Goal: Task Accomplishment & Management: Use online tool/utility

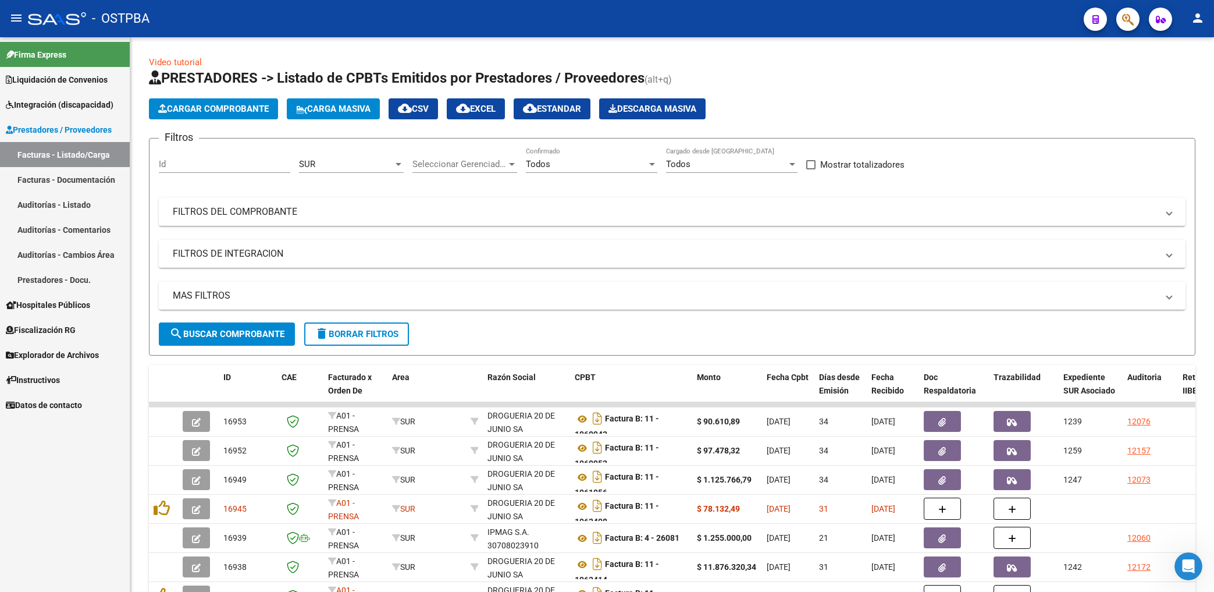
scroll to position [186, 0]
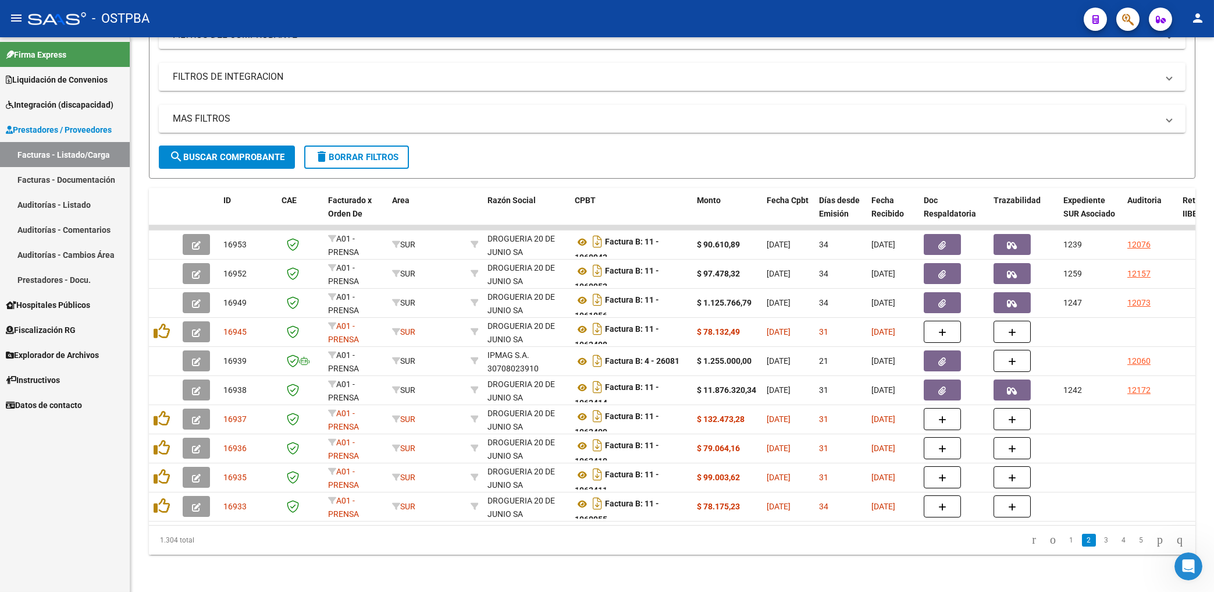
click at [72, 486] on div "Firma Express Liquidación de Convenios Gastos - Items Gastos - Facturas Integra…" at bounding box center [65, 314] width 130 height 554
click at [60, 104] on span "Integración (discapacidad)" at bounding box center [60, 104] width 108 height 13
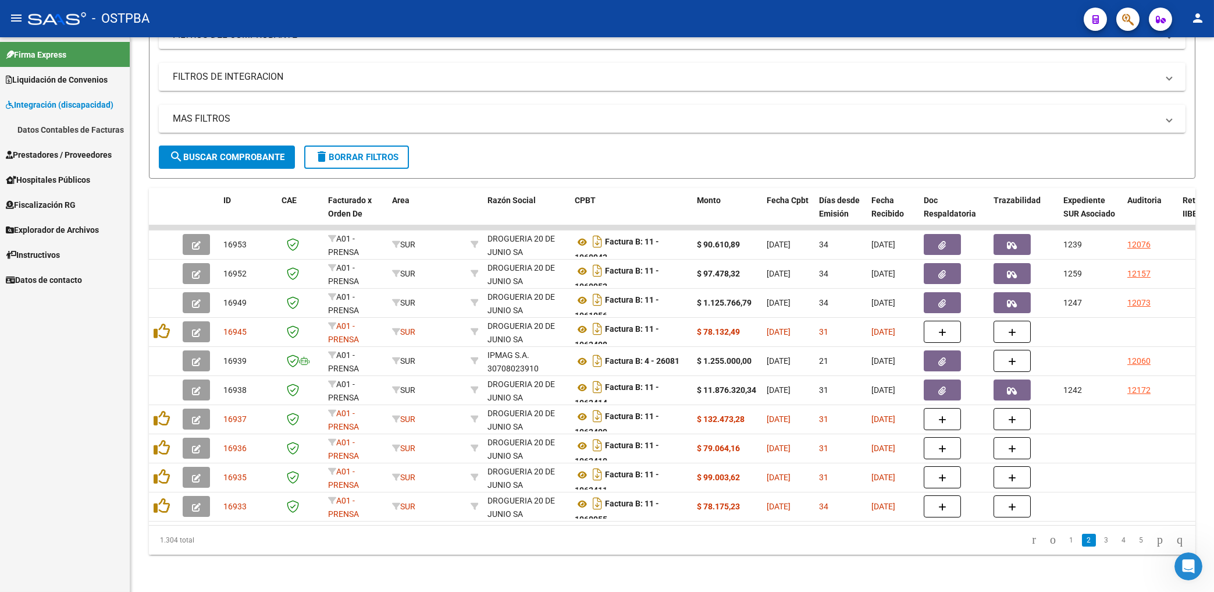
click at [62, 124] on link "Datos Contables de Facturas" at bounding box center [65, 129] width 130 height 25
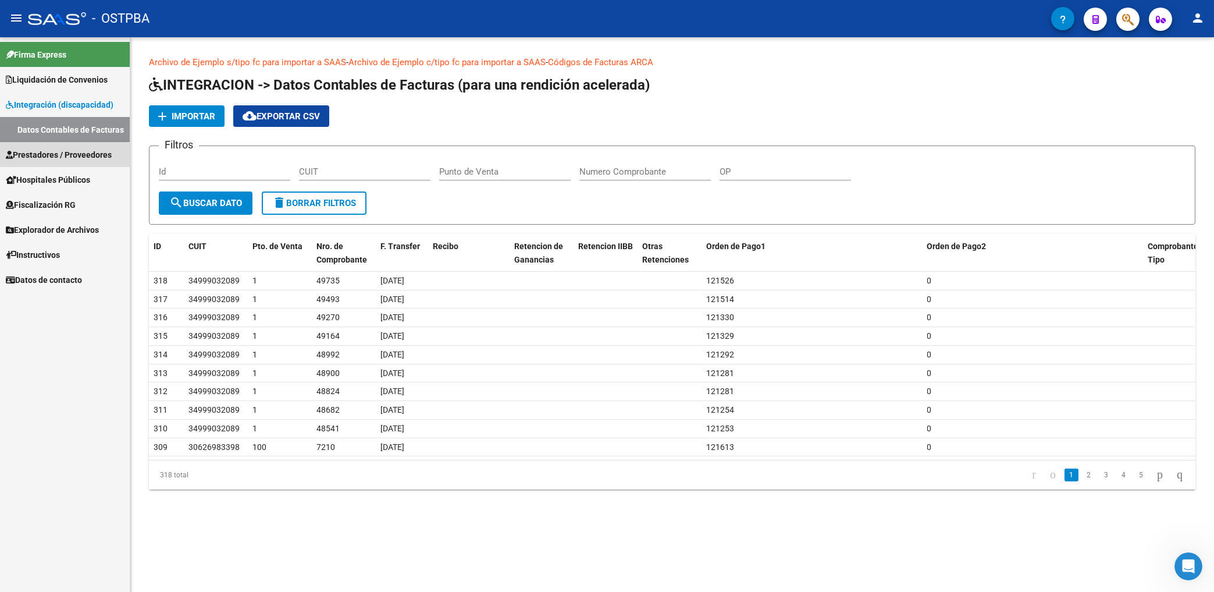
click at [45, 152] on span "Prestadores / Proveedores" at bounding box center [59, 154] width 106 height 13
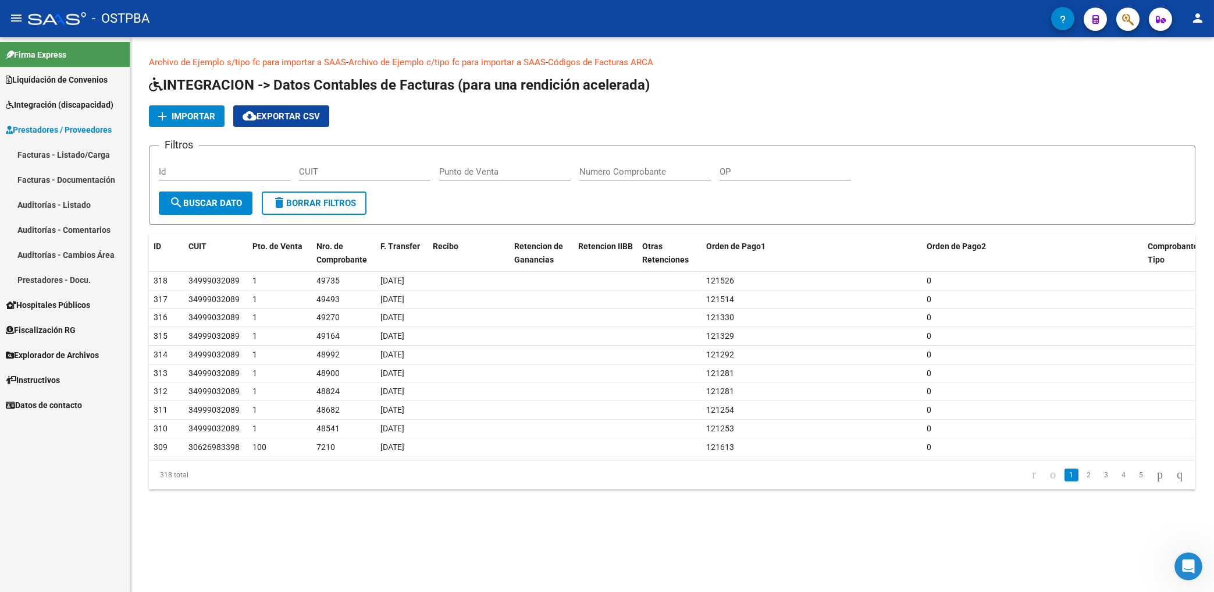
click at [59, 511] on div "Firma Express Liquidación de Convenios Gastos - Items Gastos - Facturas Integra…" at bounding box center [65, 314] width 130 height 554
click at [73, 328] on span "Fiscalización RG" at bounding box center [41, 329] width 70 height 13
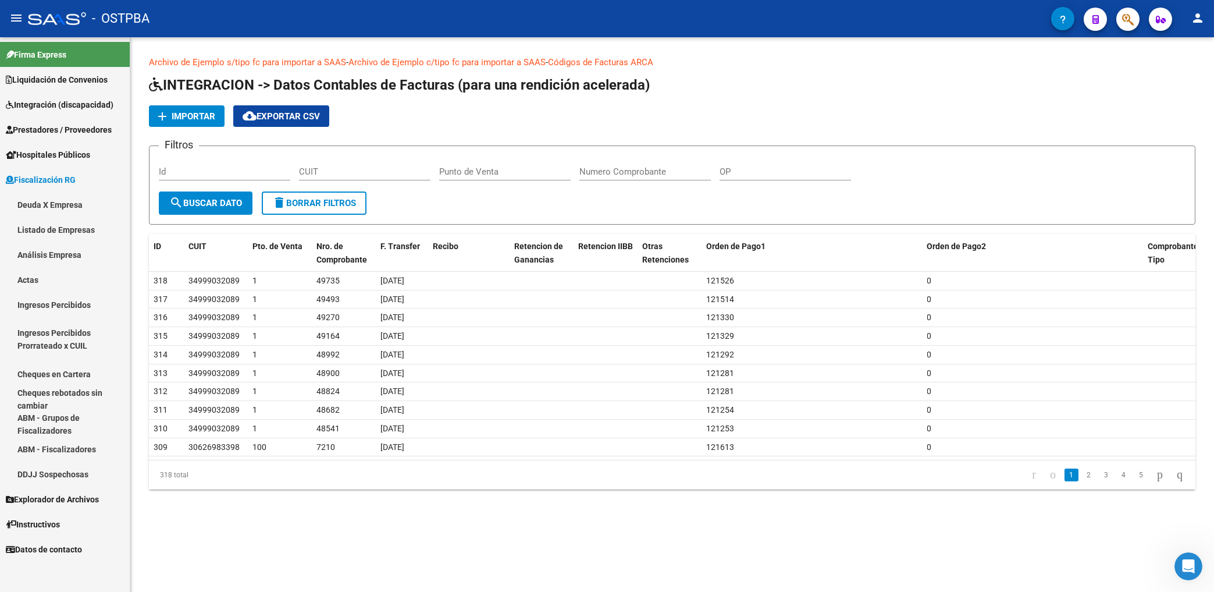
click at [65, 499] on span "Explorador de Archivos" at bounding box center [52, 499] width 93 height 13
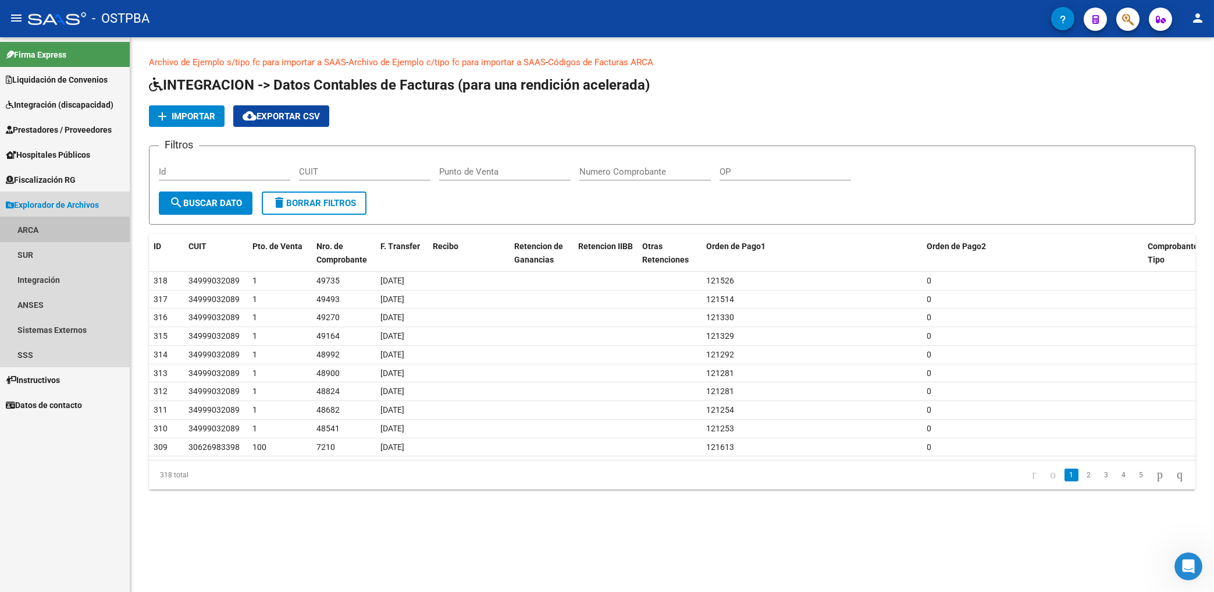
click at [38, 232] on link "ARCA" at bounding box center [65, 229] width 130 height 25
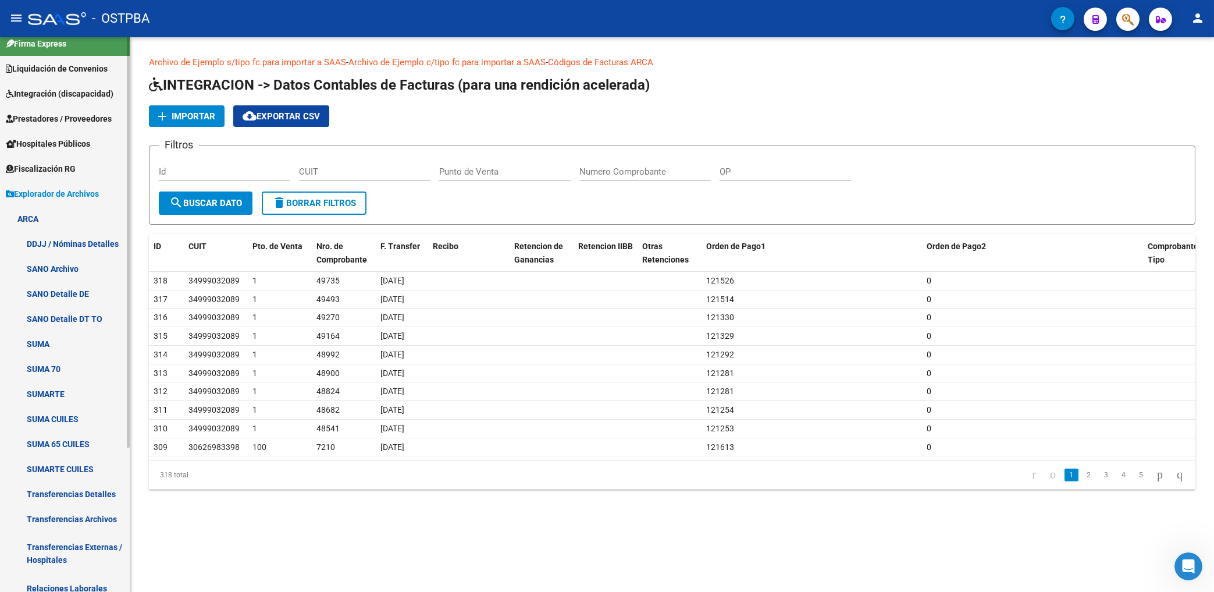
scroll to position [15, 0]
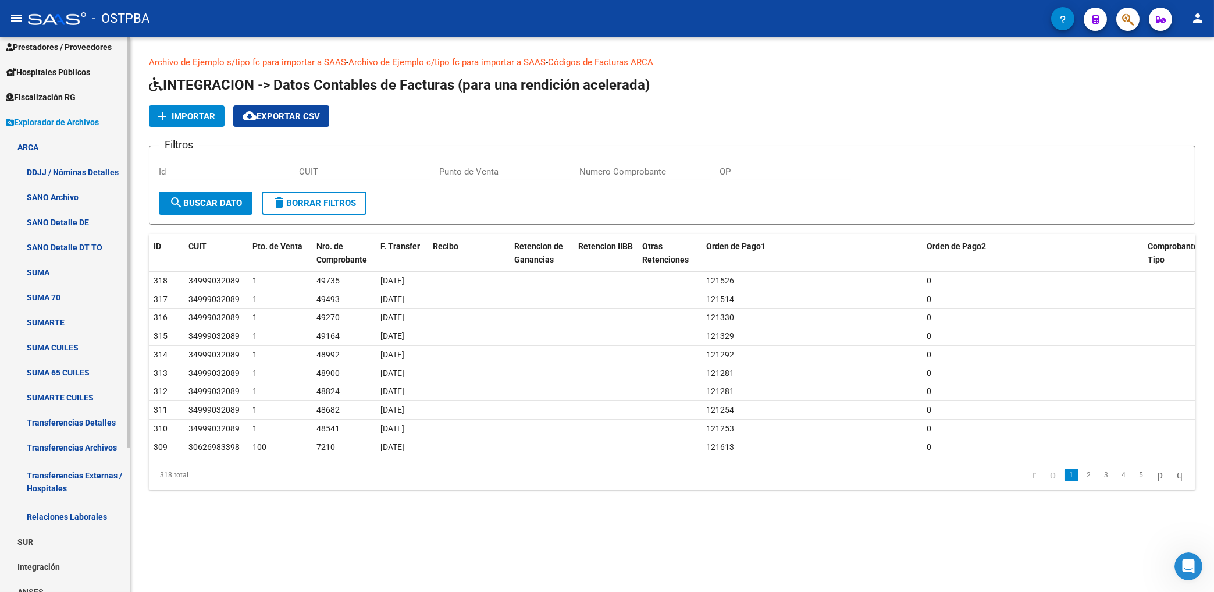
click at [131, 505] on mat-sidenav-container "Firma Express Liquidación de Convenios Gastos - Items Gastos - Facturas Integra…" at bounding box center [607, 314] width 1214 height 554
click at [89, 446] on link "Transferencias Archivos" at bounding box center [65, 444] width 130 height 25
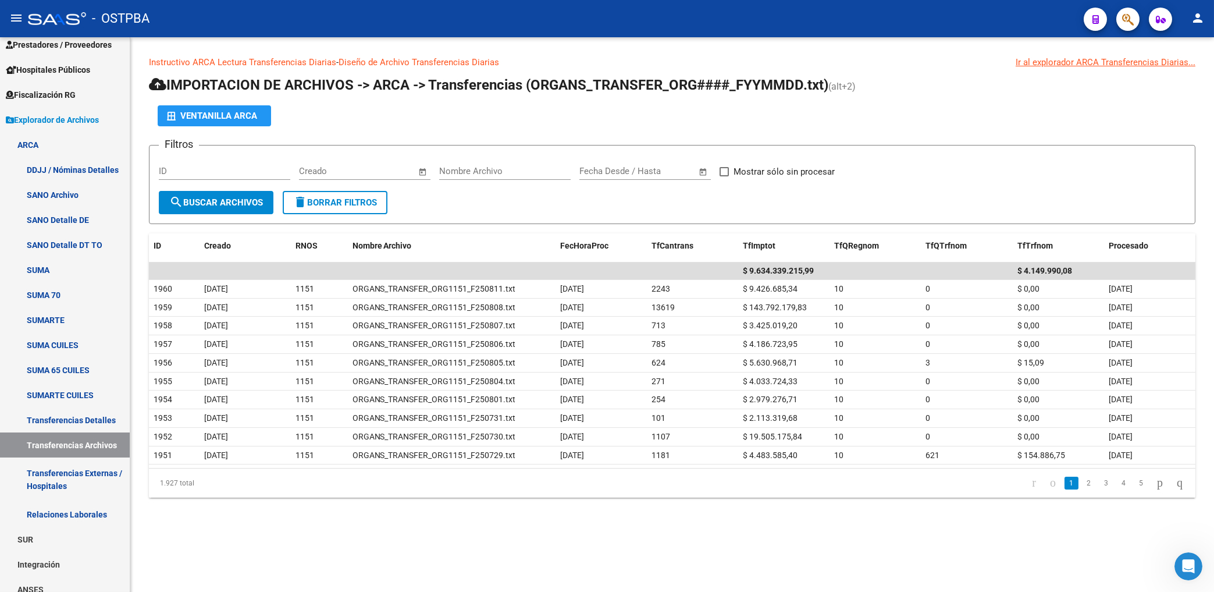
click at [717, 543] on mat-sidenav-content "Instructivo ARCA Lectura Transferencias Diarias - Diseño de Archivo Transferenc…" at bounding box center [672, 314] width 1084 height 554
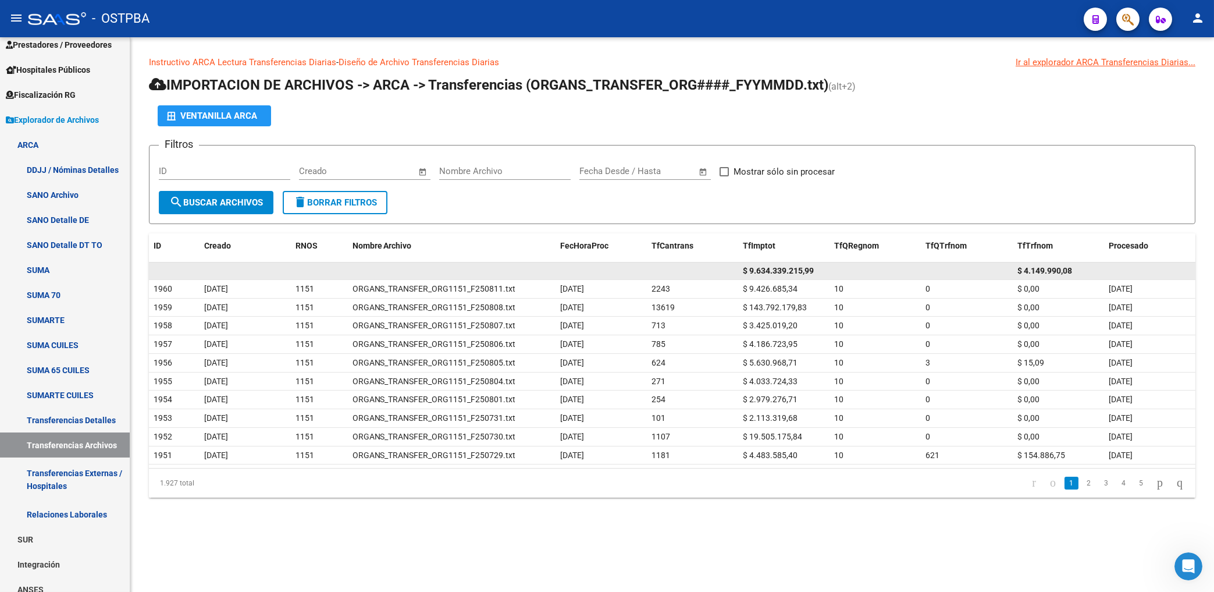
click at [761, 269] on span "$ 9.634.339.215,99" at bounding box center [778, 270] width 71 height 9
drag, startPoint x: 816, startPoint y: 265, endPoint x: 740, endPoint y: 269, distance: 75.7
click at [743, 269] on div "$ 9.634.339.215,99" at bounding box center [784, 270] width 82 height 13
copy span "$ 9.634.339.215,99"
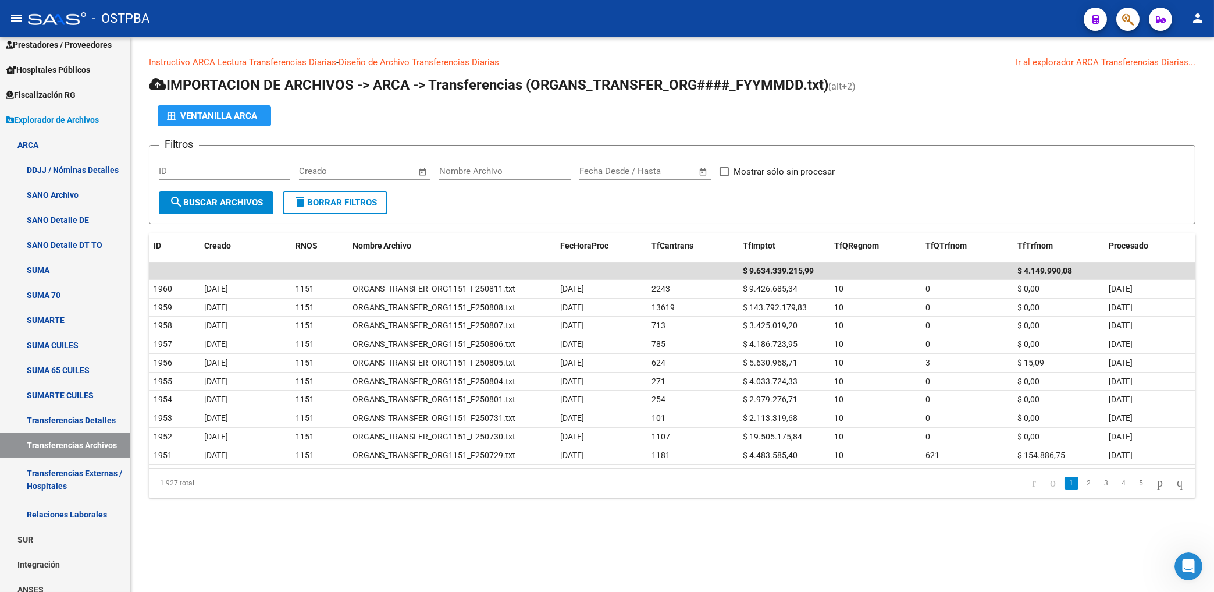
click at [524, 509] on div "Instructivo ARCA Lectura Transferencias Diarias - Diseño de Archivo Transferenc…" at bounding box center [672, 285] width 1084 height 497
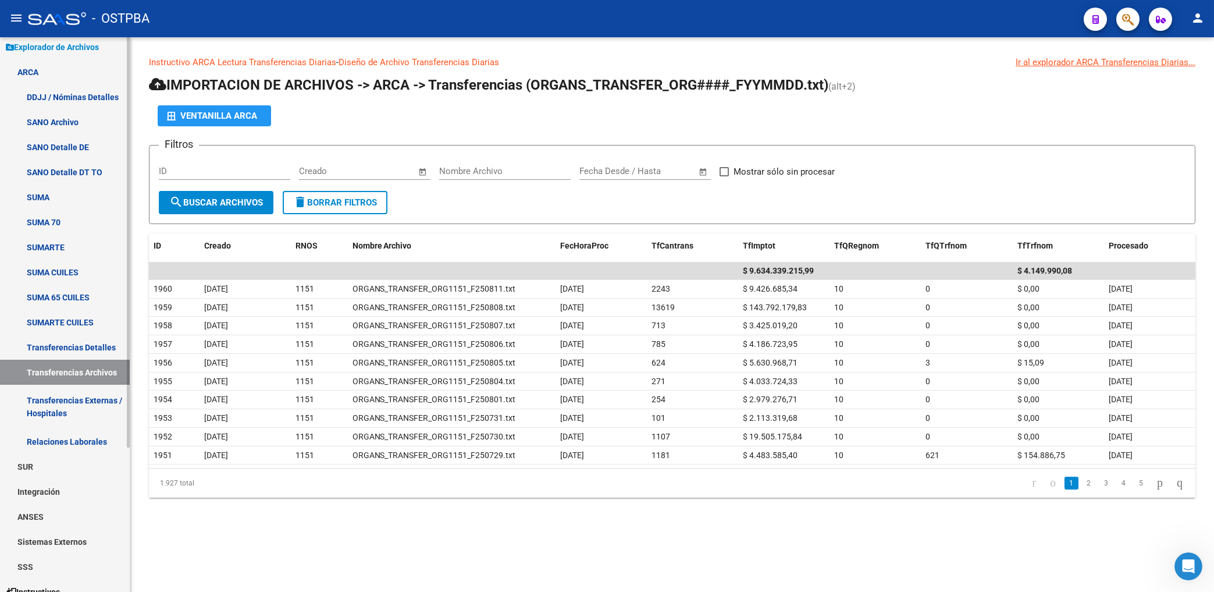
scroll to position [132, 0]
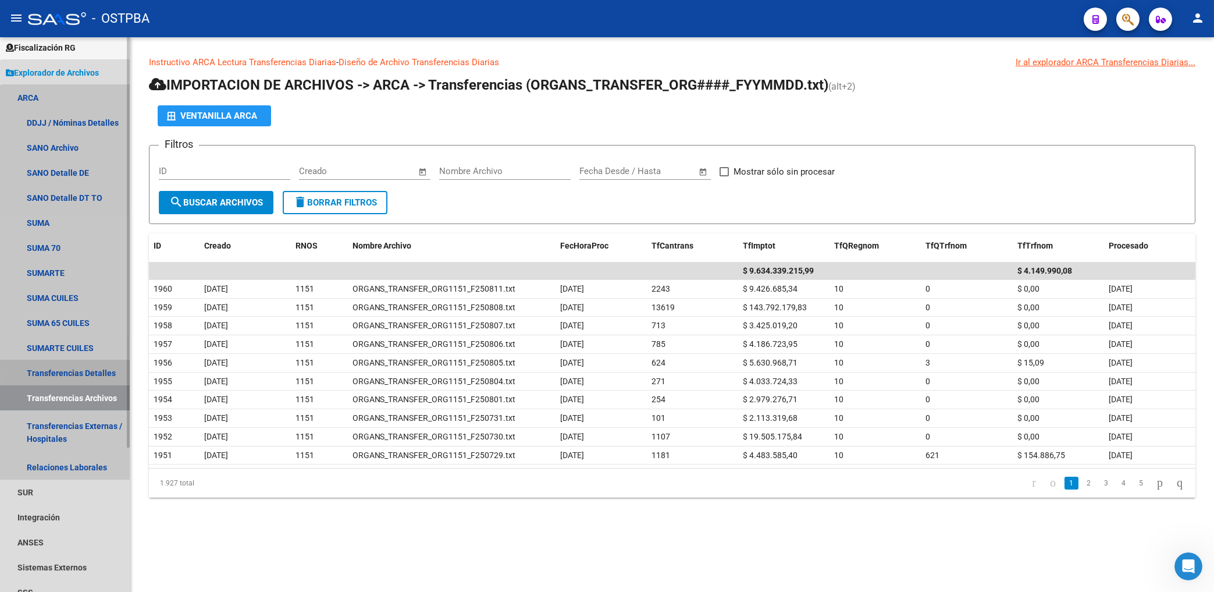
click at [104, 371] on link "Transferencias Detalles" at bounding box center [65, 372] width 130 height 25
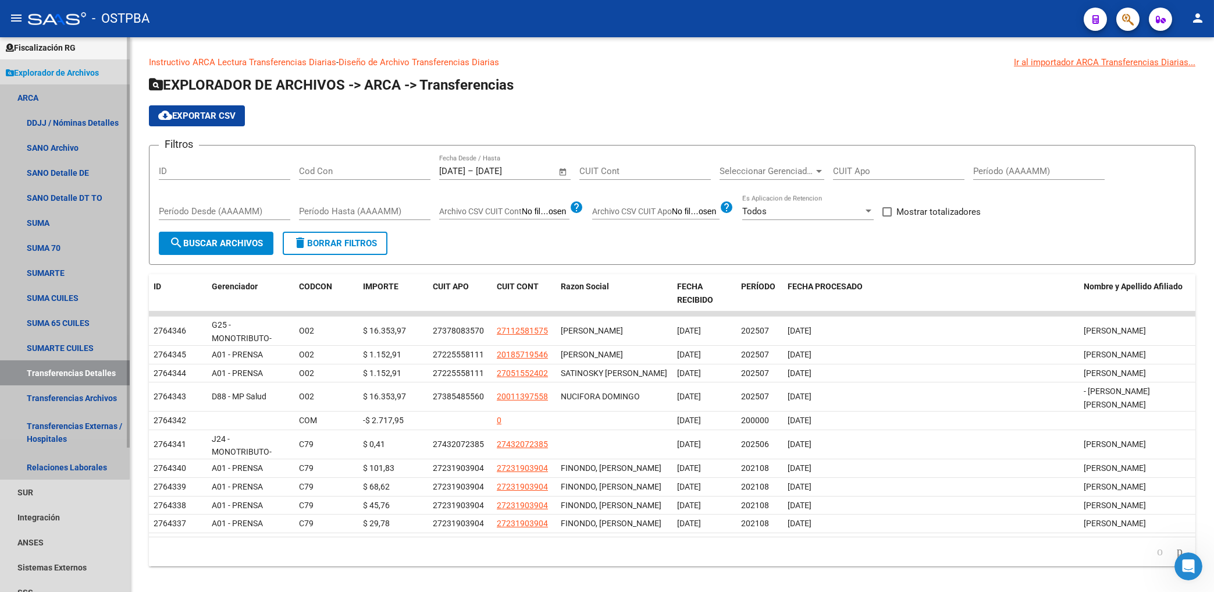
click at [29, 95] on link "ARCA" at bounding box center [65, 97] width 130 height 25
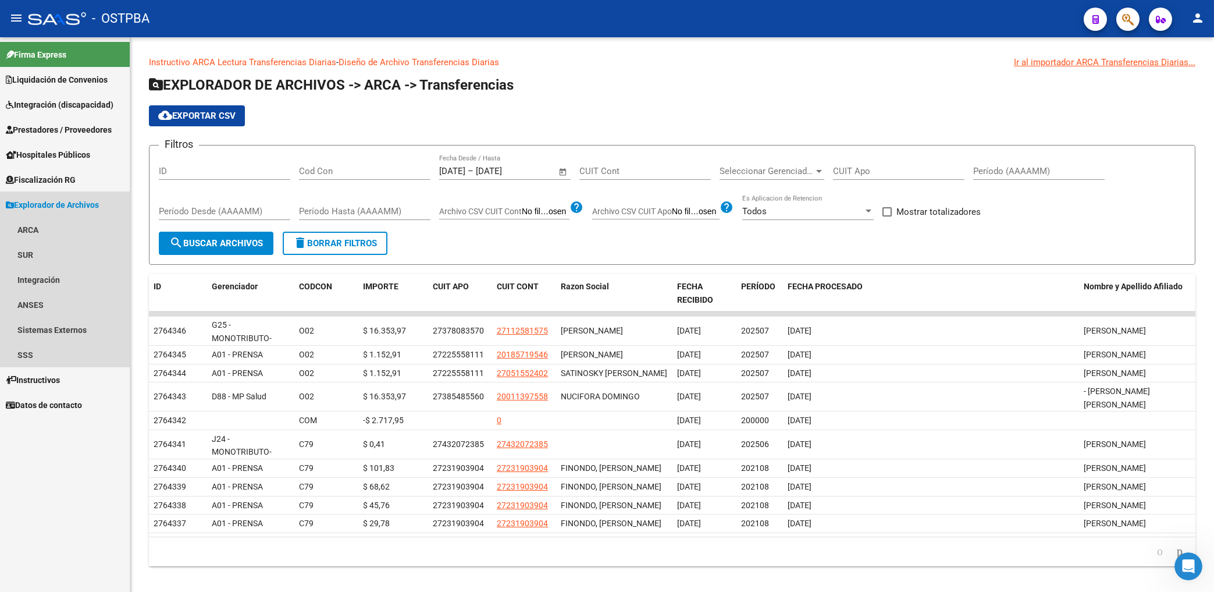
click at [67, 201] on span "Explorador de Archivos" at bounding box center [52, 204] width 93 height 13
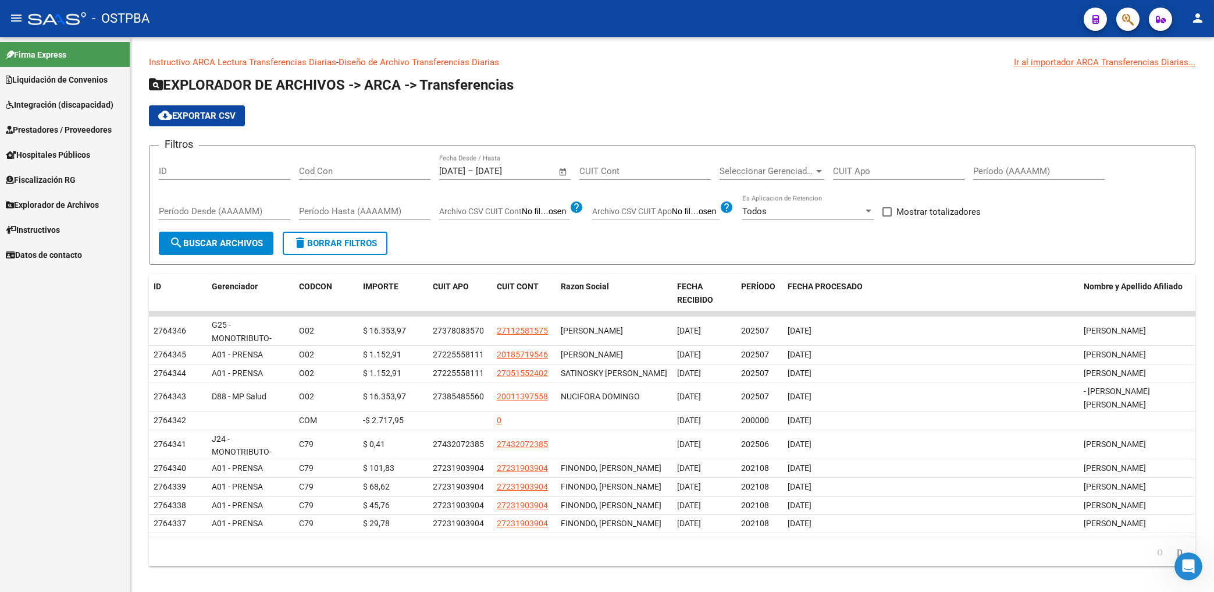
click at [92, 135] on span "Prestadores / Proveedores" at bounding box center [59, 129] width 106 height 13
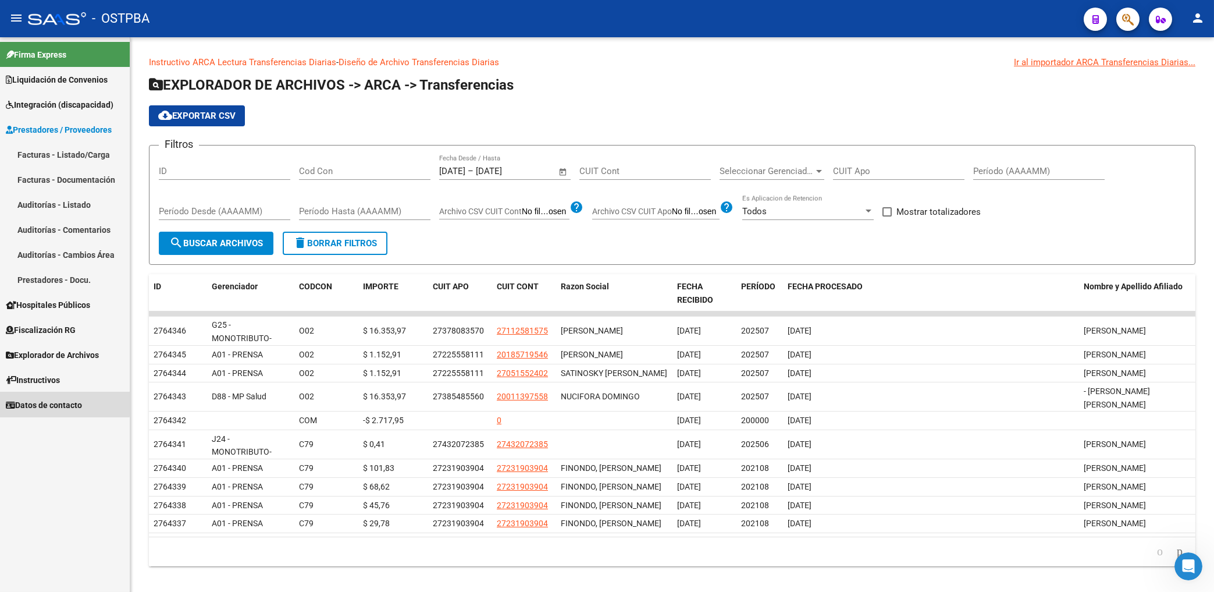
click at [61, 403] on span "Datos de contacto" at bounding box center [44, 404] width 76 height 13
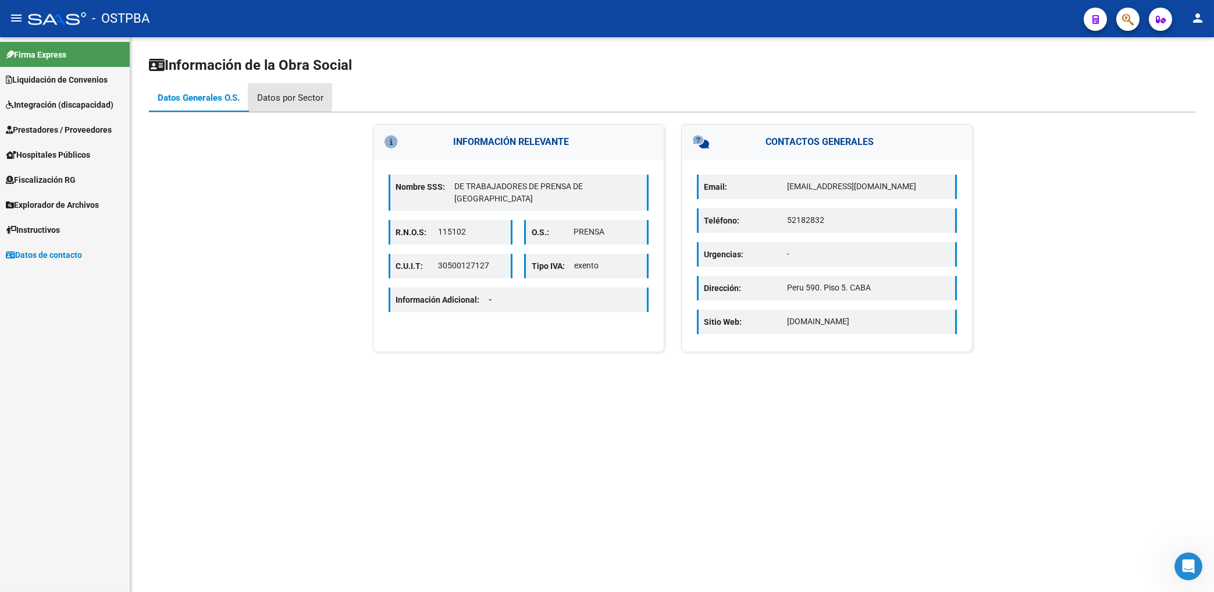
click at [282, 91] on div "Datos por Sector" at bounding box center [290, 98] width 84 height 28
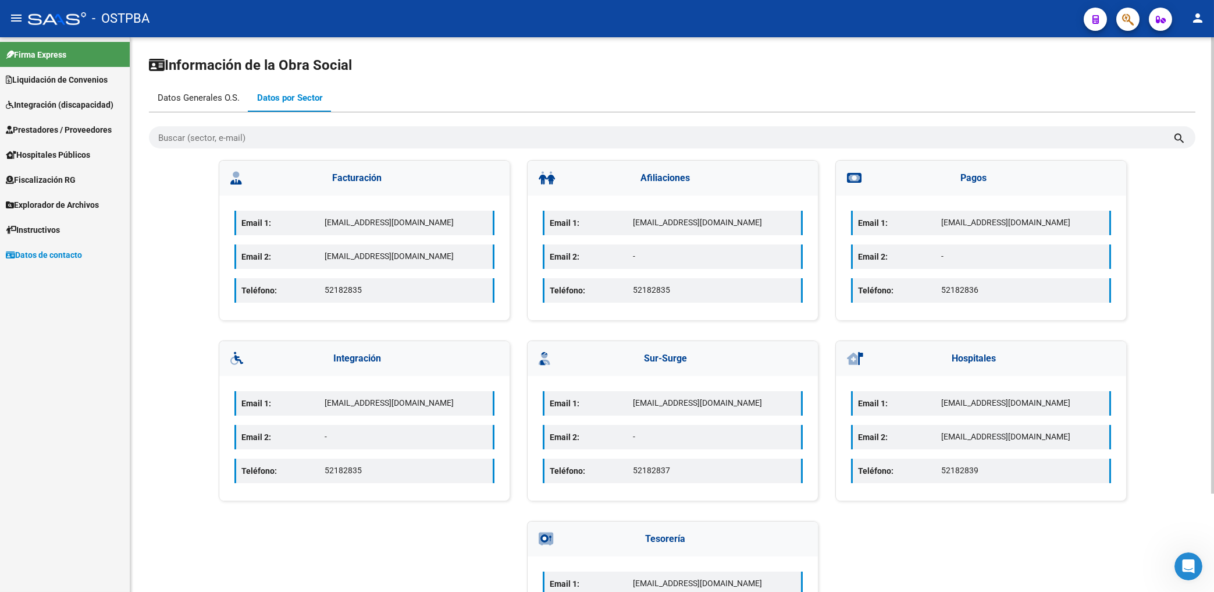
click at [200, 97] on div "Datos Generales O.S." at bounding box center [199, 97] width 82 height 13
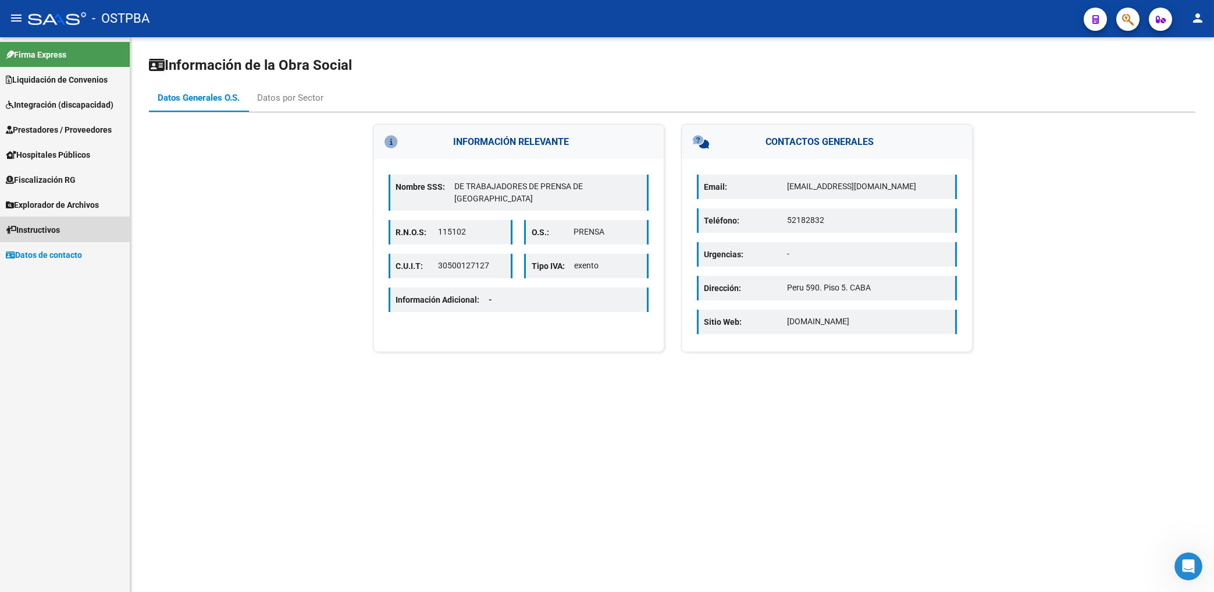
click at [54, 232] on span "Instructivos" at bounding box center [33, 229] width 54 height 13
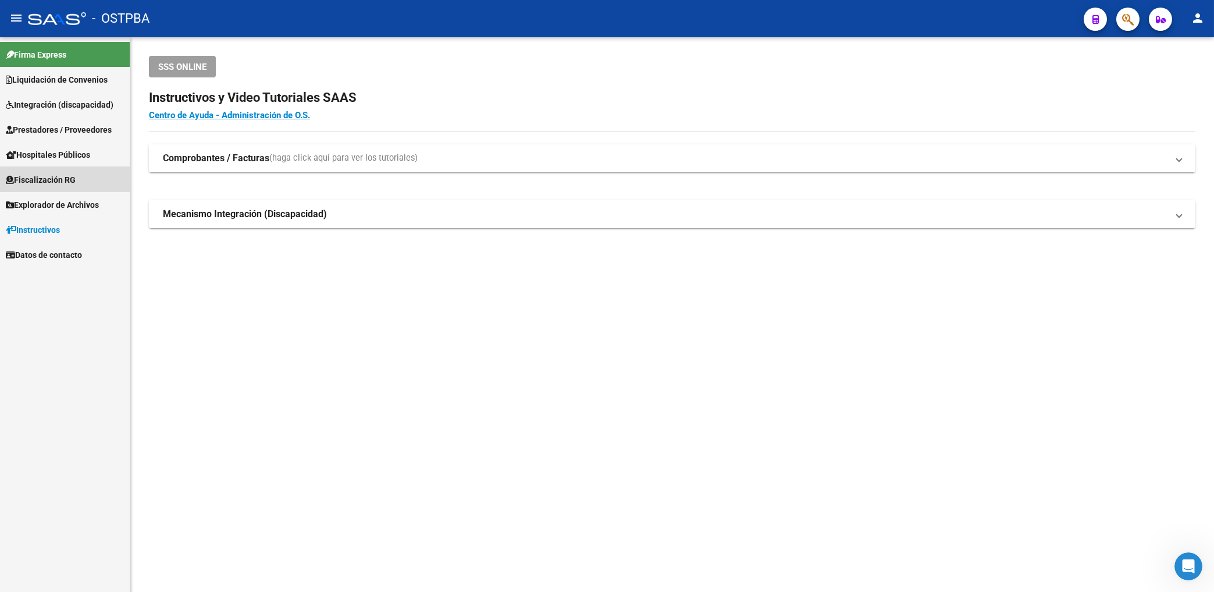
click at [61, 182] on span "Fiscalización RG" at bounding box center [41, 179] width 70 height 13
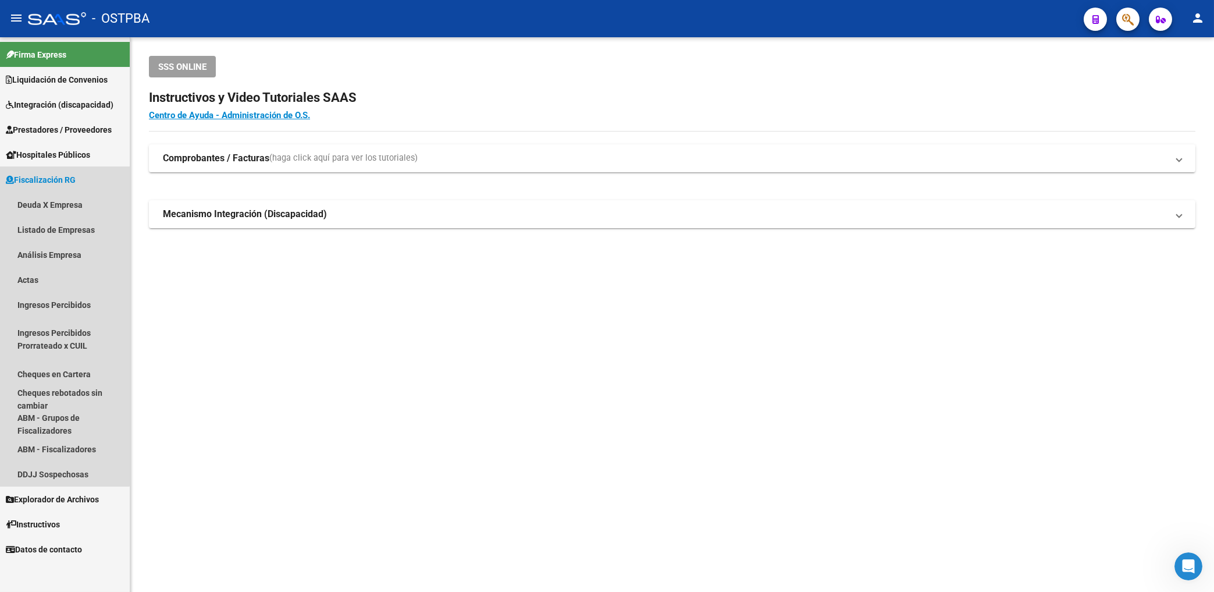
click at [60, 178] on span "Fiscalización RG" at bounding box center [41, 179] width 70 height 13
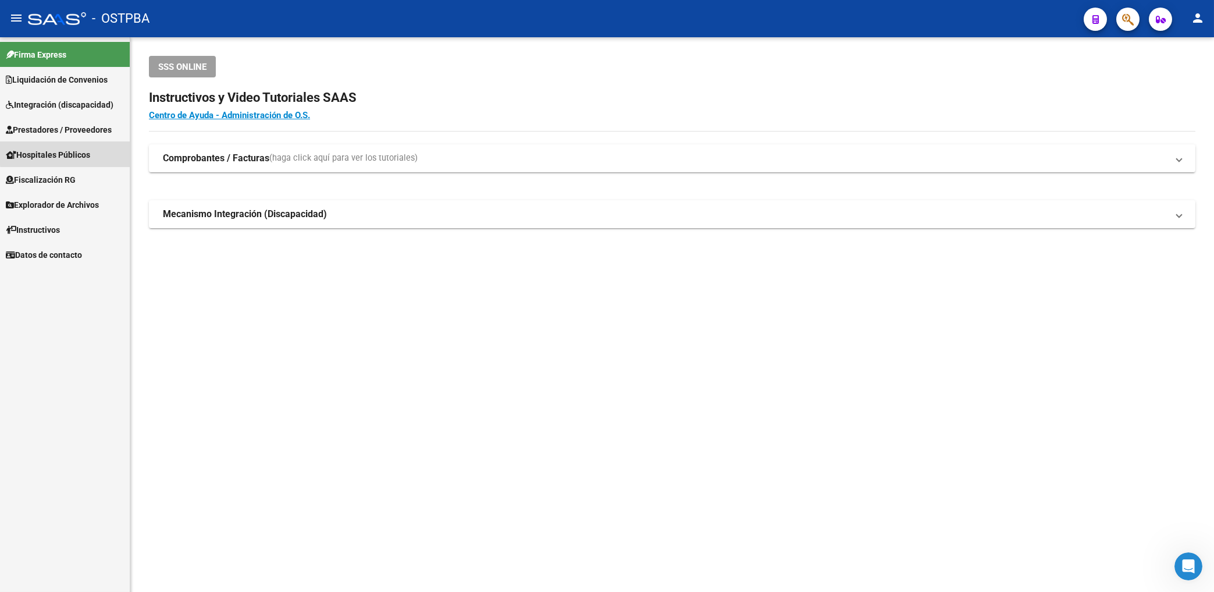
click at [85, 152] on span "Hospitales Públicos" at bounding box center [48, 154] width 84 height 13
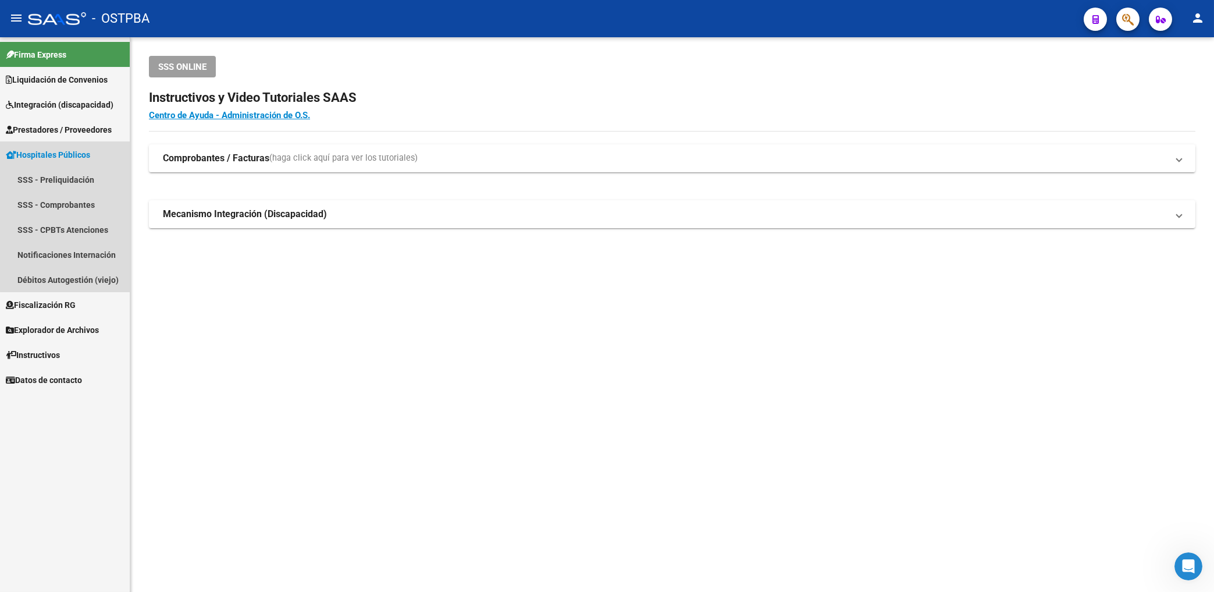
click at [82, 156] on span "Hospitales Públicos" at bounding box center [48, 154] width 84 height 13
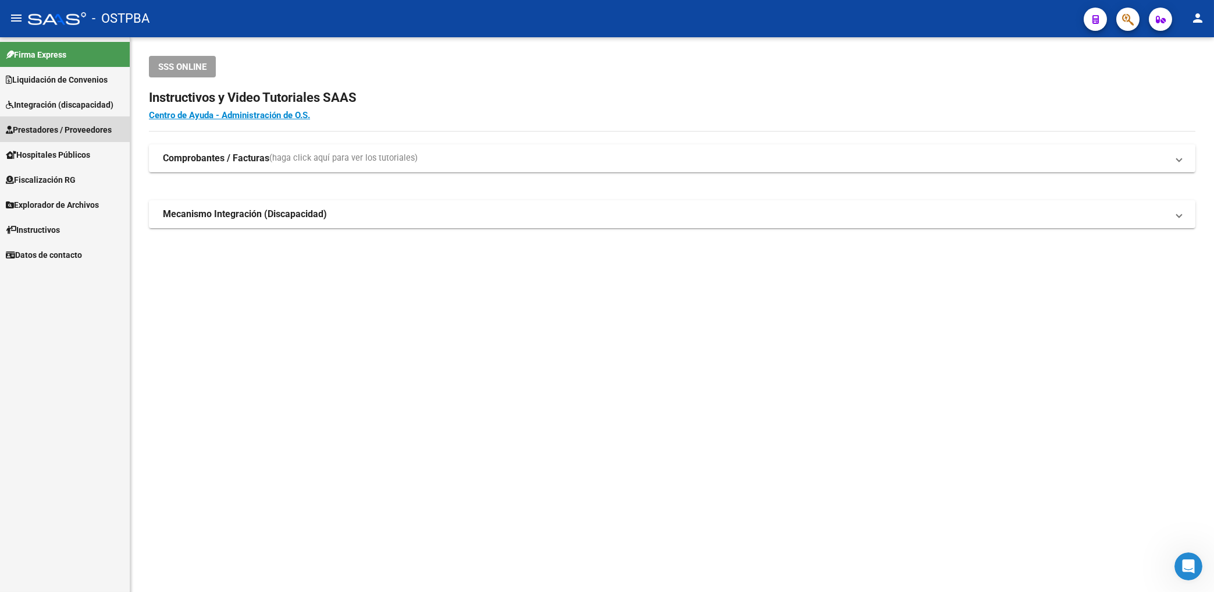
click at [92, 129] on span "Prestadores / Proveedores" at bounding box center [59, 129] width 106 height 13
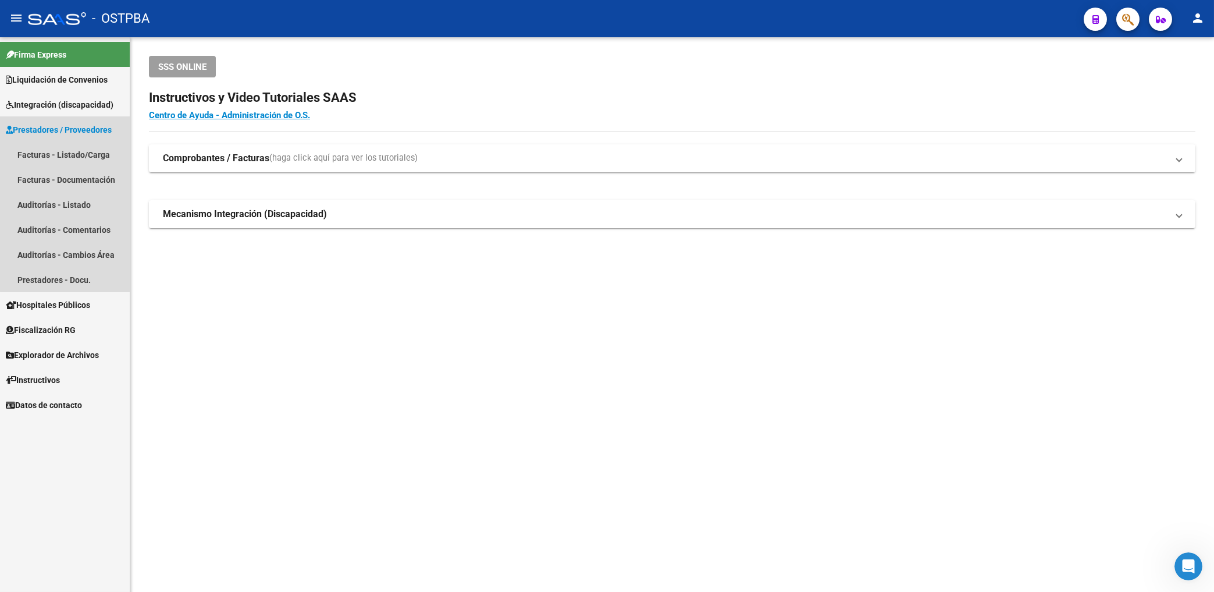
click at [77, 128] on span "Prestadores / Proveedores" at bounding box center [59, 129] width 106 height 13
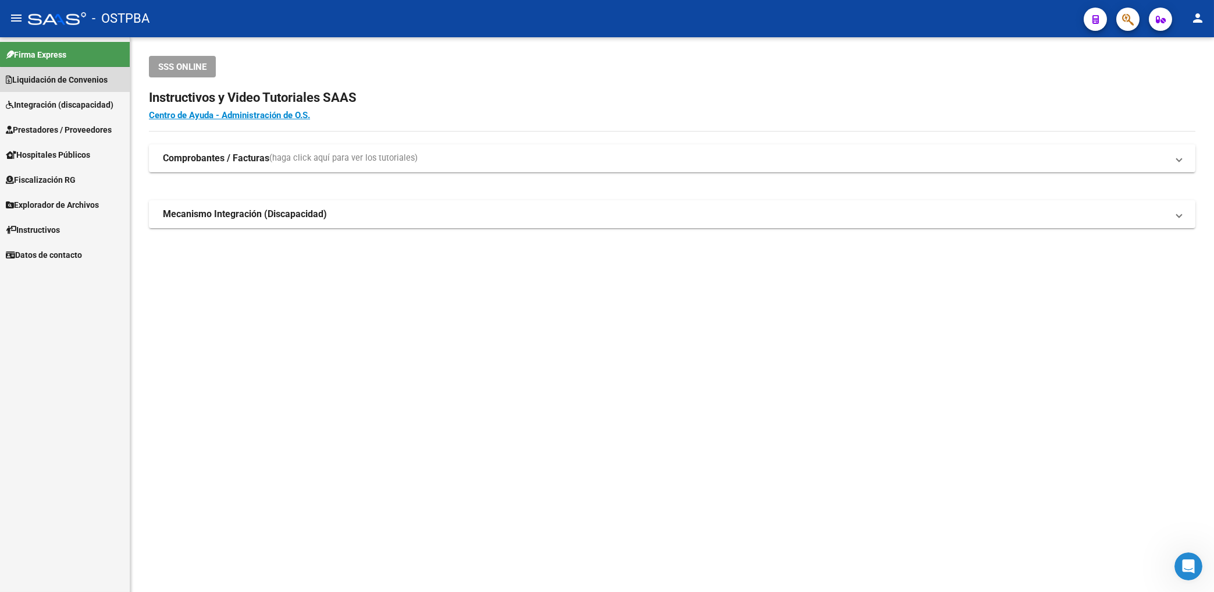
click at [87, 82] on span "Liquidación de Convenios" at bounding box center [57, 79] width 102 height 13
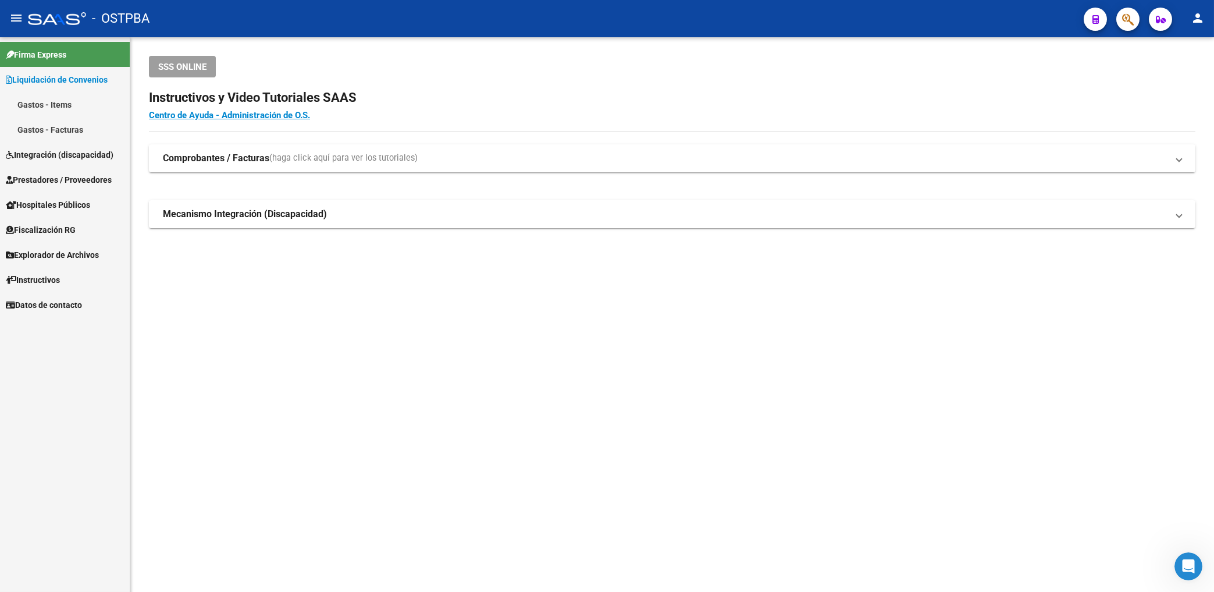
click at [87, 81] on span "Liquidación de Convenios" at bounding box center [57, 79] width 102 height 13
click at [97, 133] on span "Prestadores / Proveedores" at bounding box center [59, 129] width 106 height 13
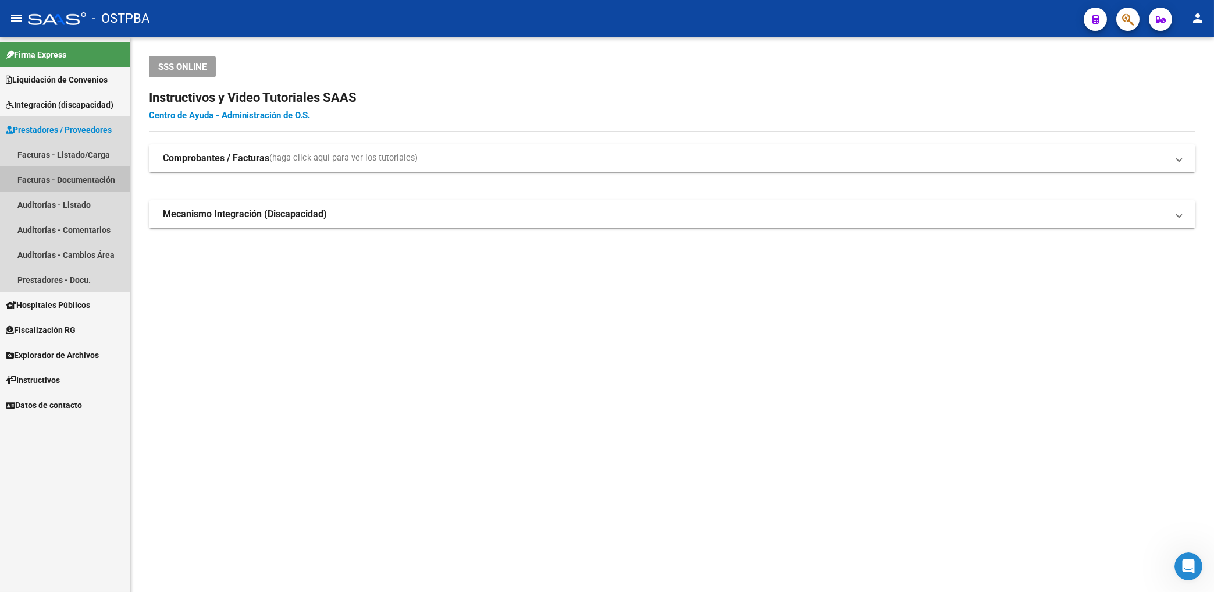
click at [87, 179] on link "Facturas - Documentación" at bounding box center [65, 179] width 130 height 25
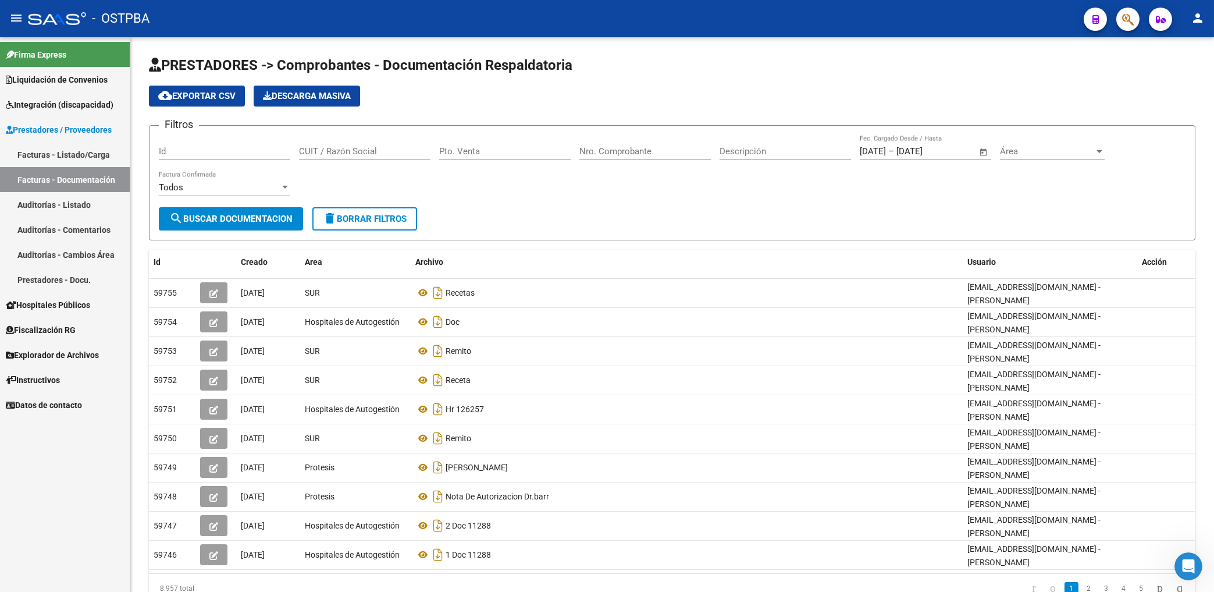
click at [83, 151] on link "Facturas - Listado/Carga" at bounding box center [65, 154] width 130 height 25
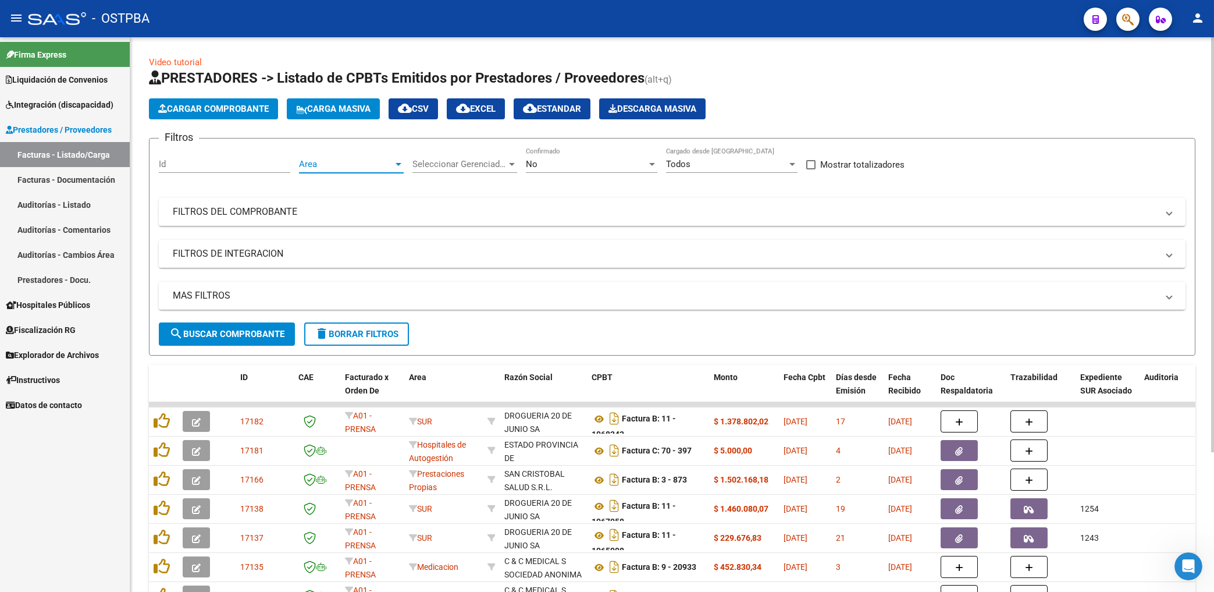
click at [373, 165] on span "Area" at bounding box center [346, 164] width 94 height 10
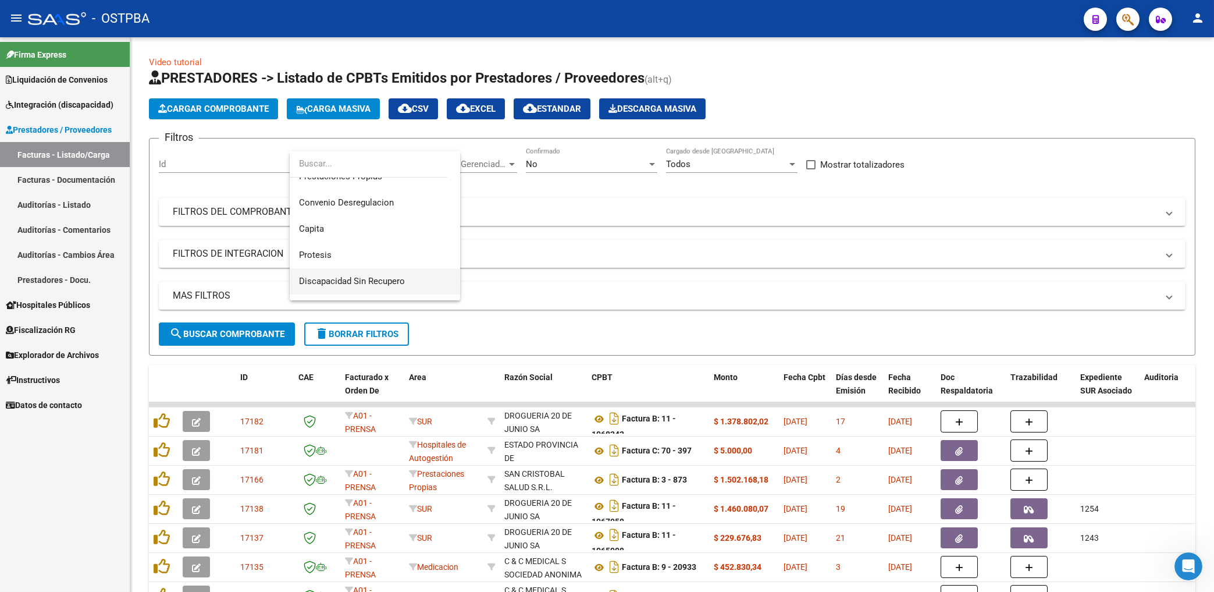
scroll to position [149, 0]
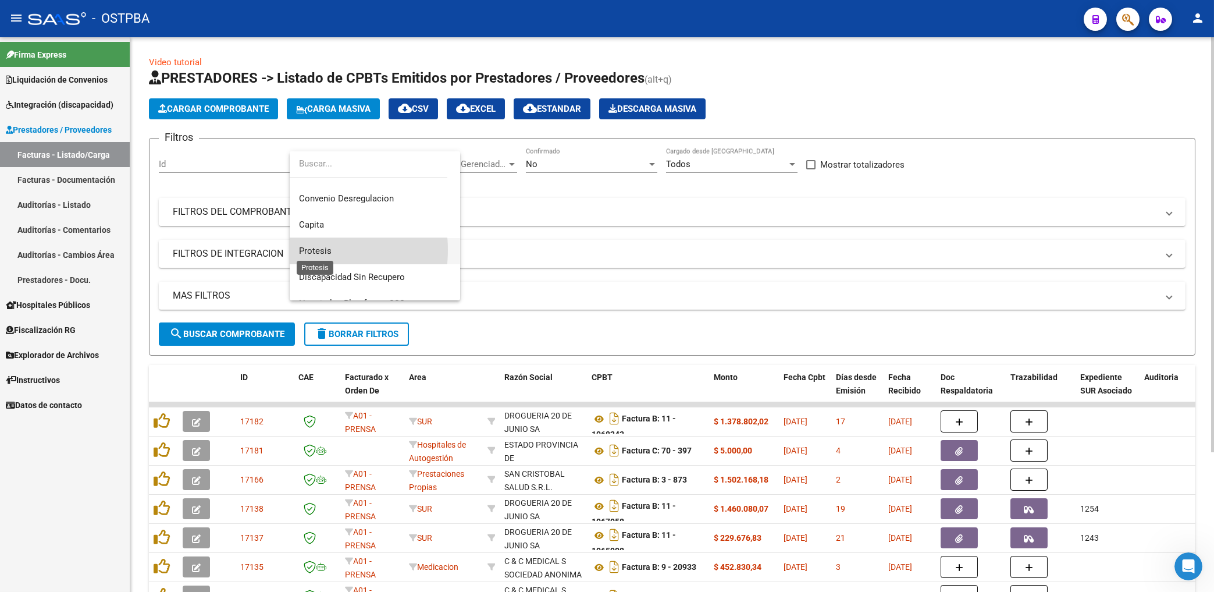
drag, startPoint x: 315, startPoint y: 250, endPoint x: 382, endPoint y: 219, distance: 73.7
click at [319, 243] on span "Protesis" at bounding box center [375, 251] width 152 height 26
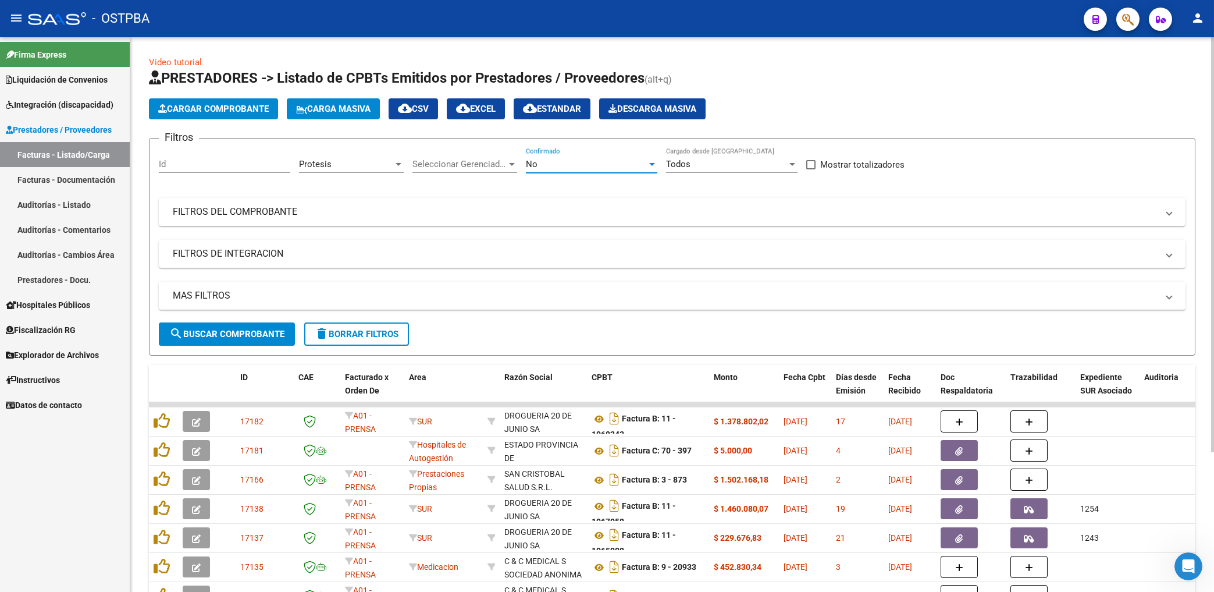
click at [534, 169] on span "No" at bounding box center [532, 164] width 12 height 10
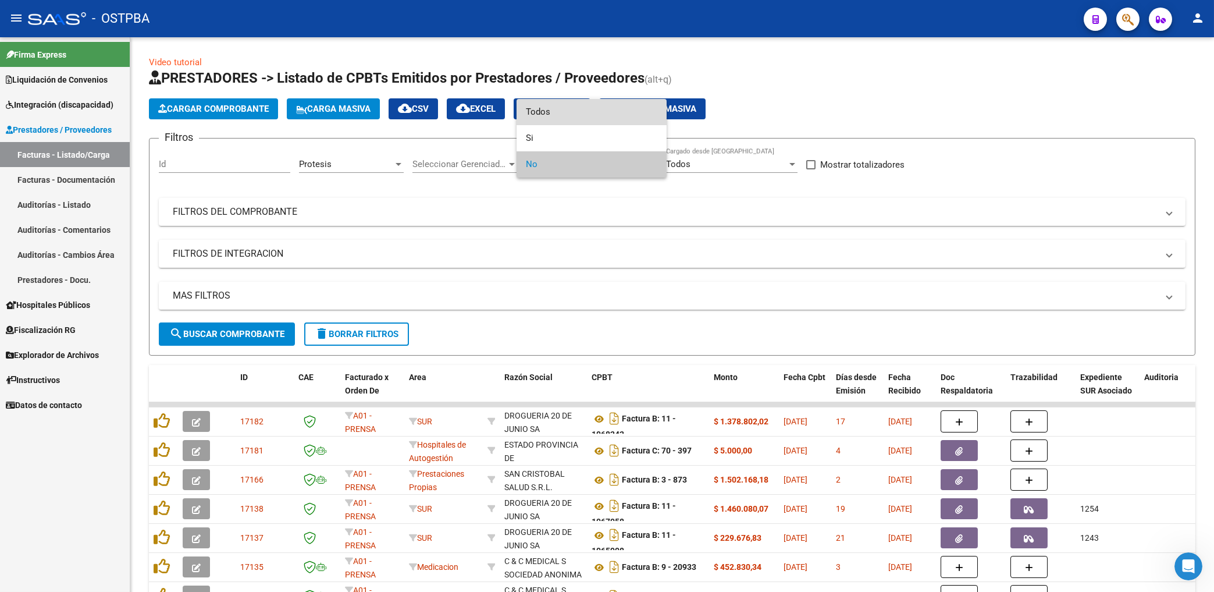
click at [542, 113] on span "Todos" at bounding box center [591, 112] width 131 height 26
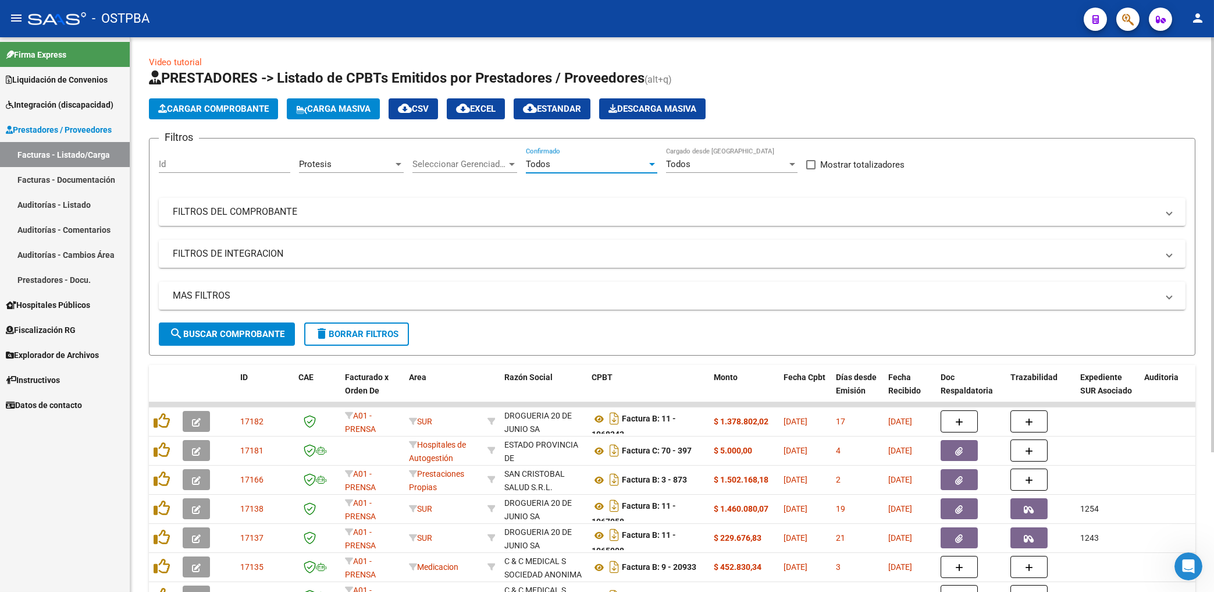
click at [263, 333] on span "search Buscar Comprobante" at bounding box center [226, 334] width 115 height 10
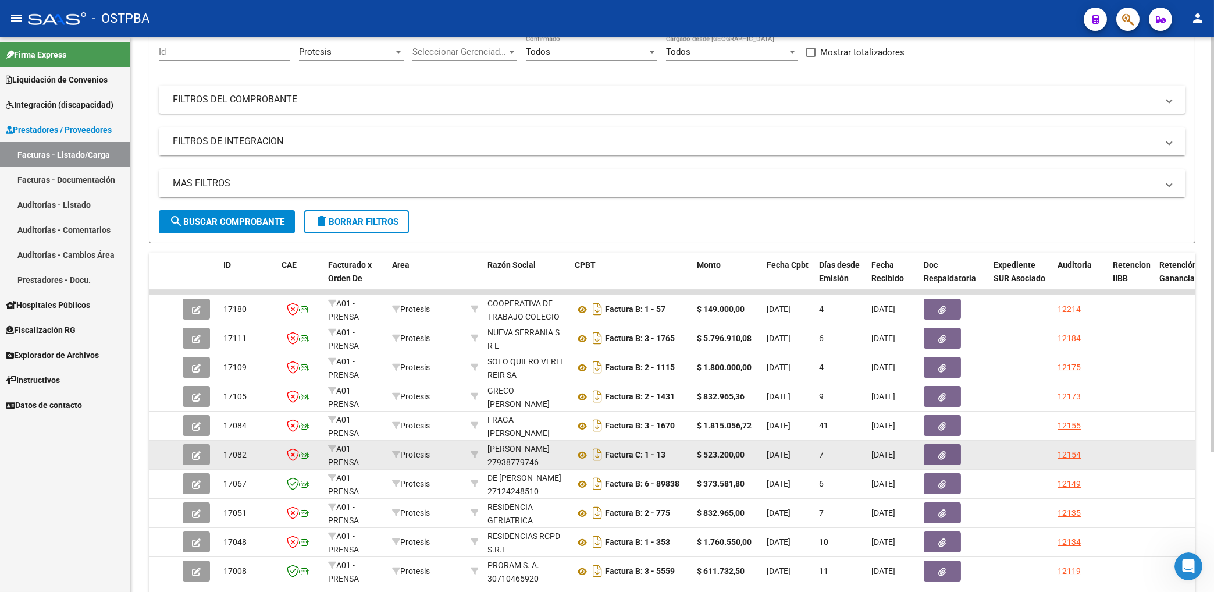
scroll to position [124, 0]
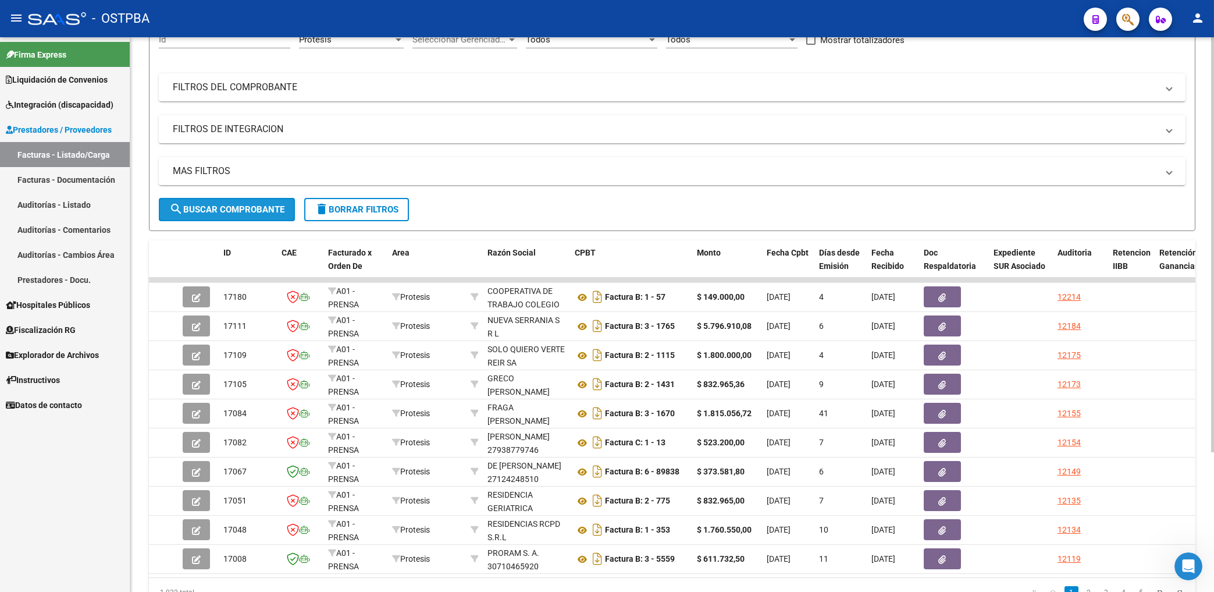
click at [250, 208] on span "search Buscar Comprobante" at bounding box center [226, 209] width 115 height 10
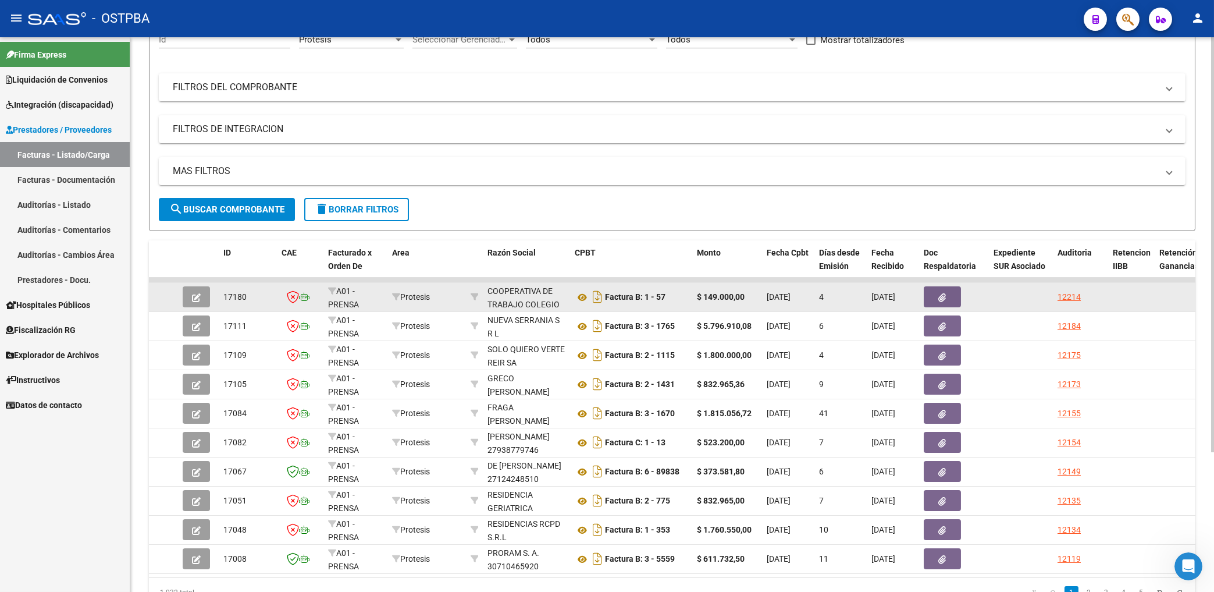
click at [945, 295] on icon "button" at bounding box center [943, 297] width 8 height 9
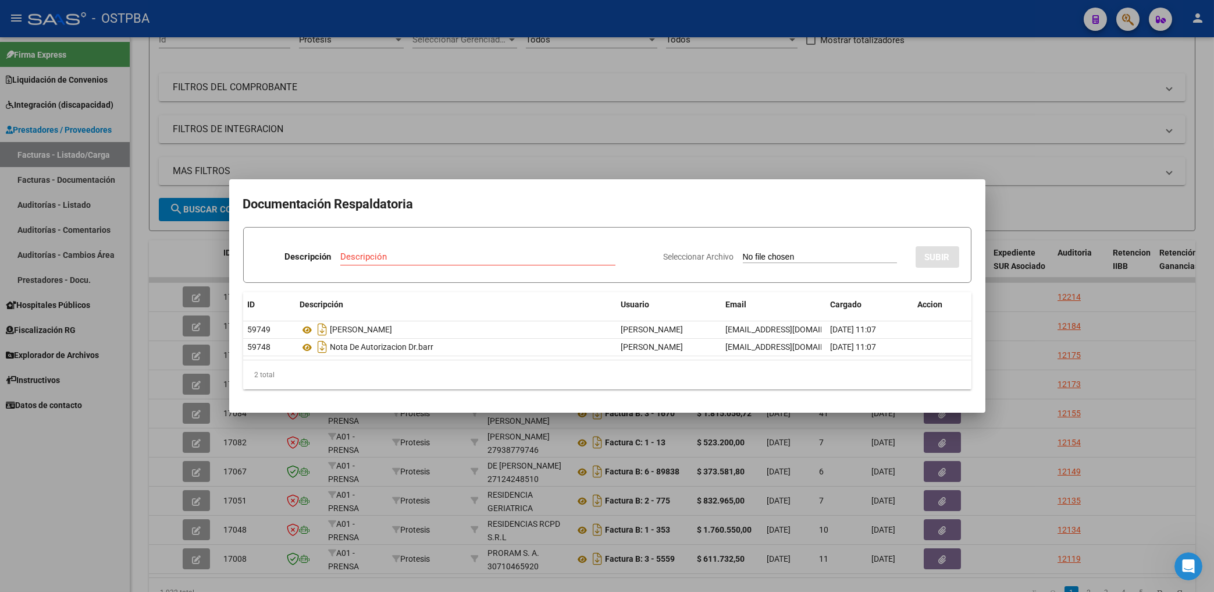
drag, startPoint x: 659, startPoint y: 151, endPoint x: 718, endPoint y: 208, distance: 82.3
click at [659, 151] on div at bounding box center [607, 296] width 1214 height 592
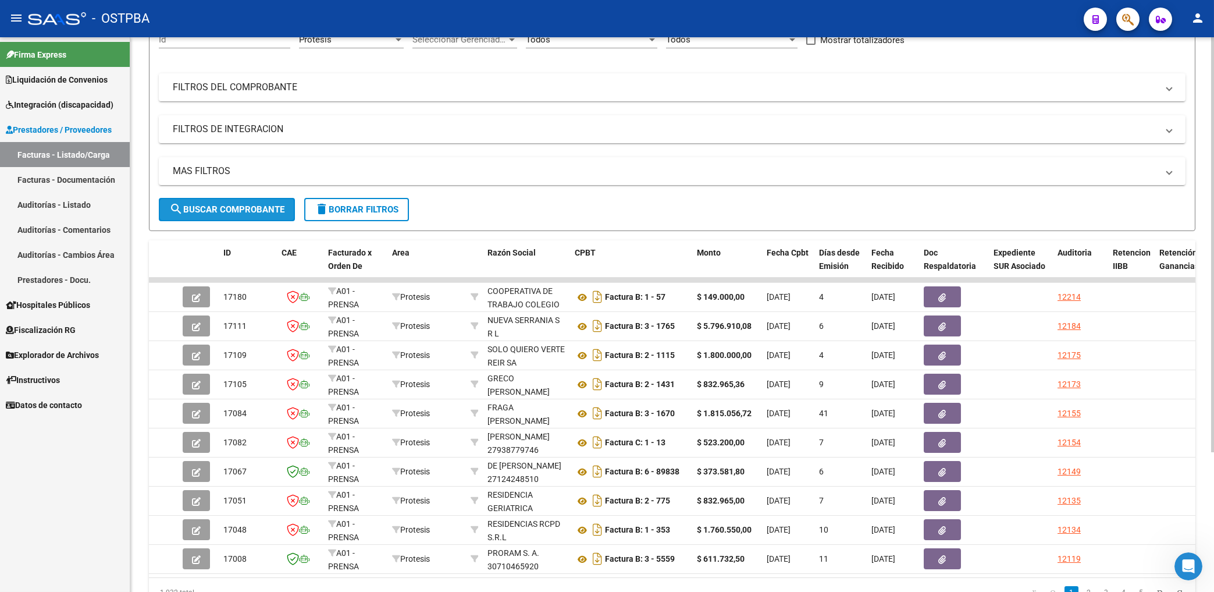
click at [263, 207] on span "search Buscar Comprobante" at bounding box center [226, 209] width 115 height 10
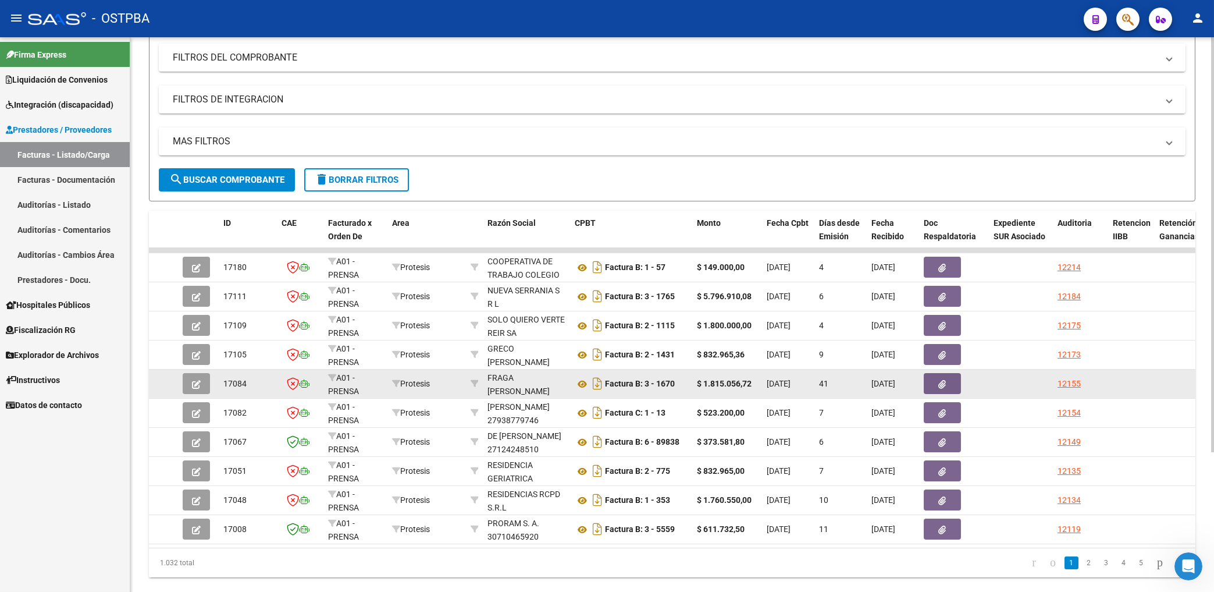
scroll to position [186, 0]
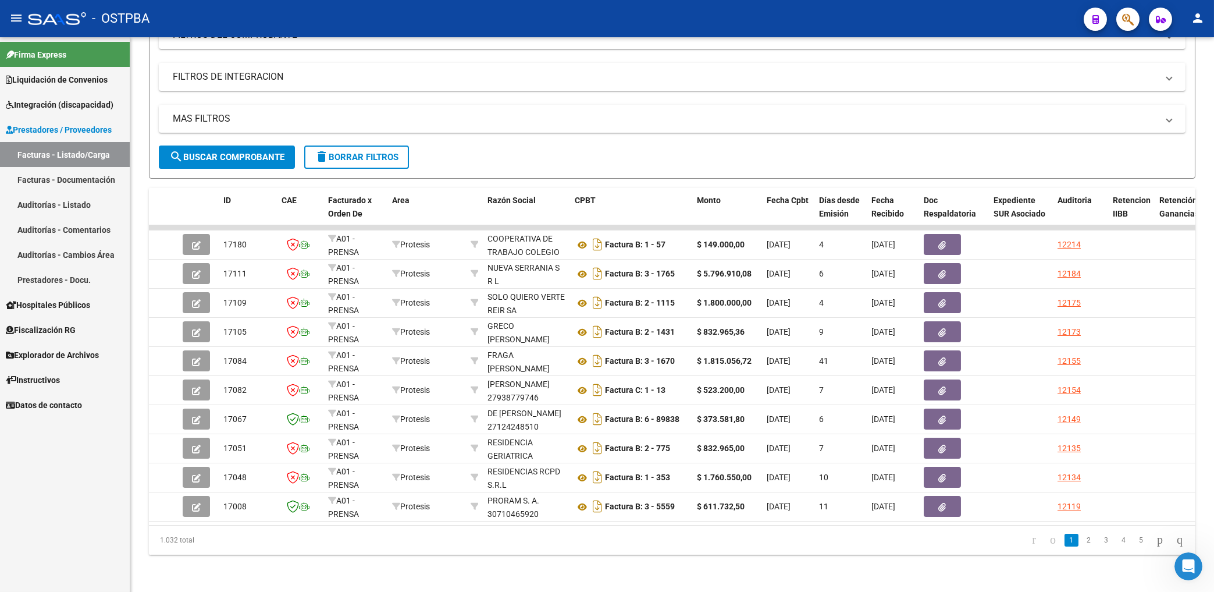
click at [30, 492] on div "Firma Express Liquidación de Convenios Gastos - Items Gastos - Facturas Integra…" at bounding box center [65, 314] width 130 height 554
click at [235, 154] on button "search Buscar Comprobante" at bounding box center [227, 156] width 136 height 23
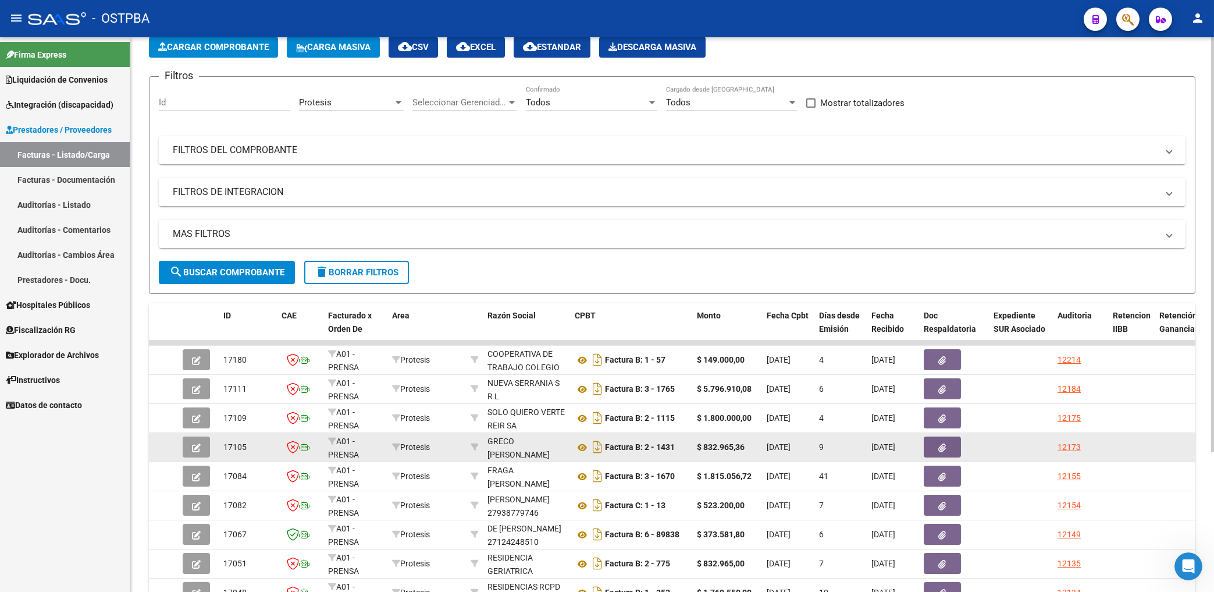
scroll to position [0, 0]
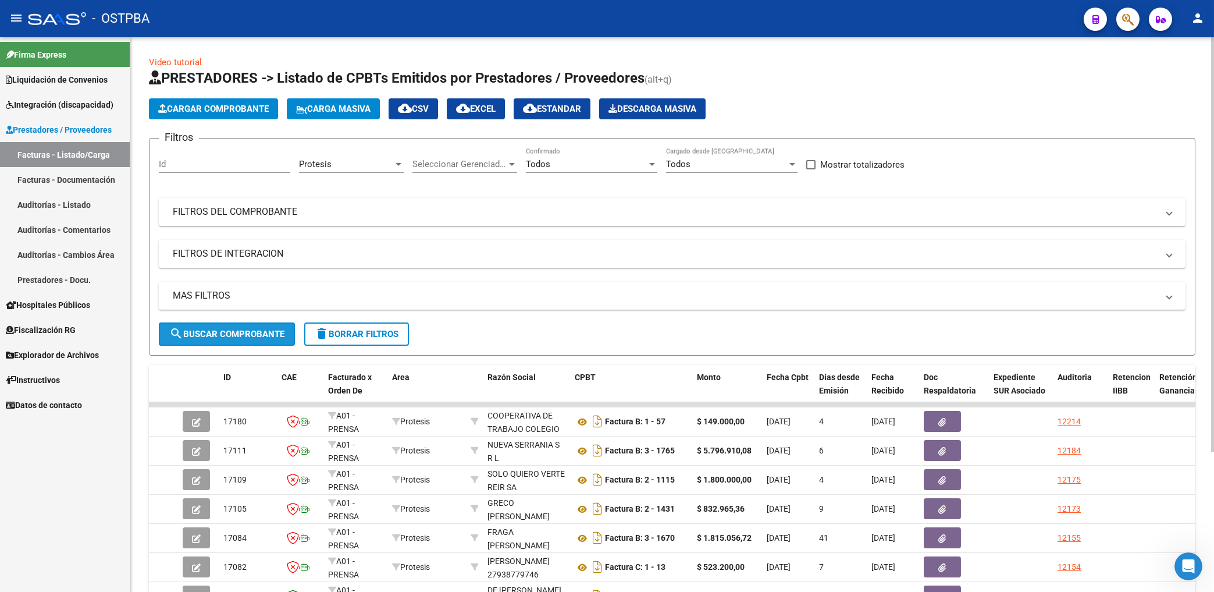
click at [251, 335] on span "search Buscar Comprobante" at bounding box center [226, 334] width 115 height 10
